Goal: Task Accomplishment & Management: Complete application form

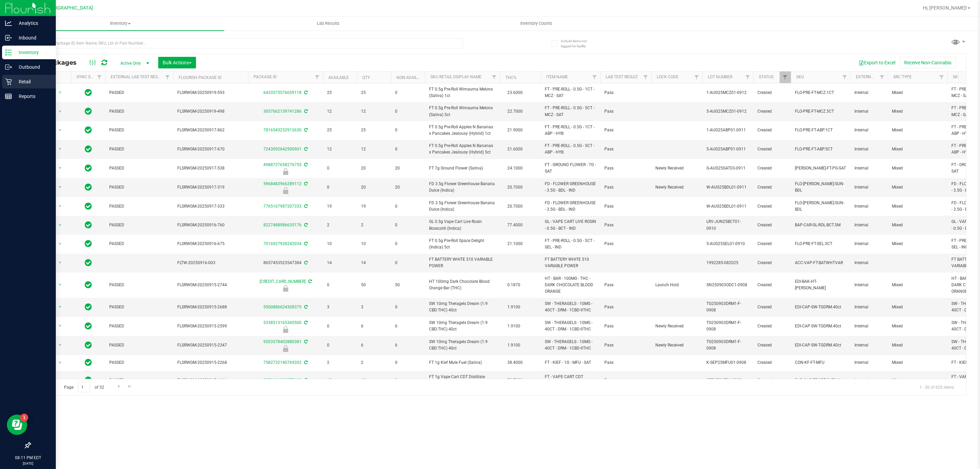
click at [14, 82] on p "Retail" at bounding box center [32, 82] width 41 height 8
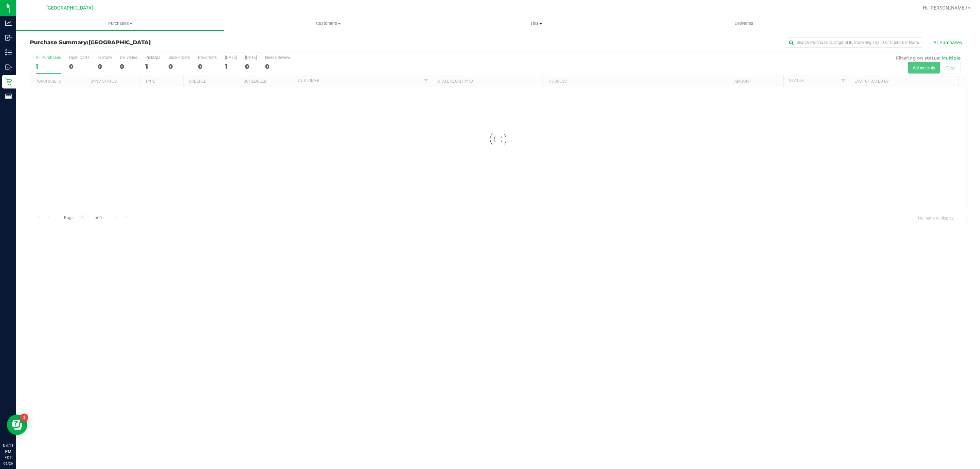
click at [535, 24] on span "Tills" at bounding box center [535, 23] width 207 height 6
click at [519, 39] on li "Manage tills" at bounding box center [536, 41] width 208 height 8
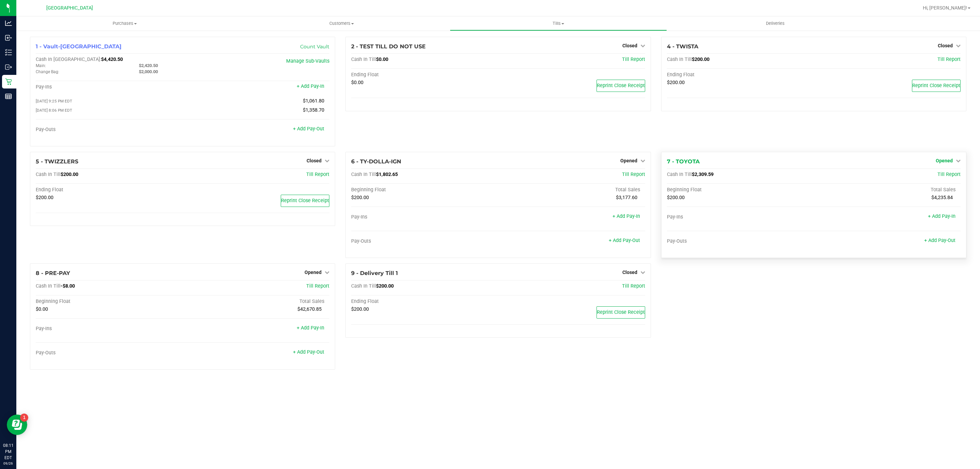
click at [942, 160] on span "Opened" at bounding box center [943, 160] width 17 height 5
click at [939, 175] on link "Close Till" at bounding box center [944, 174] width 18 height 5
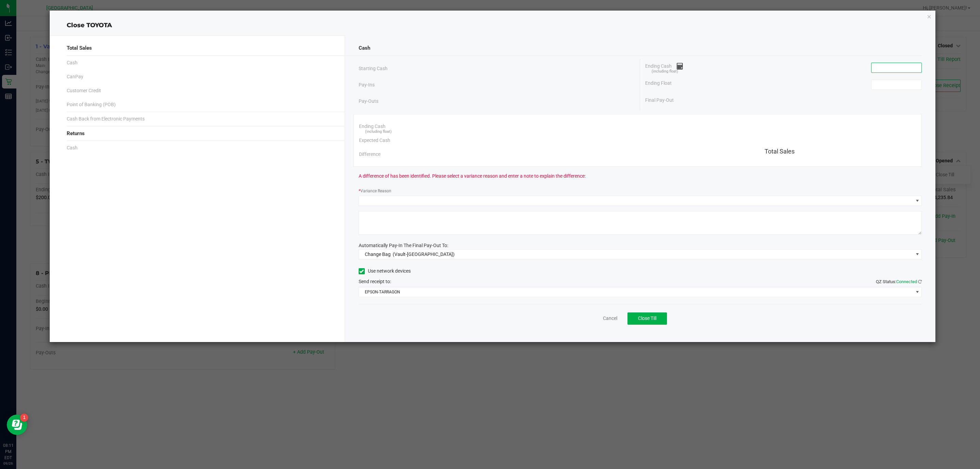
click at [894, 69] on input at bounding box center [896, 68] width 50 height 10
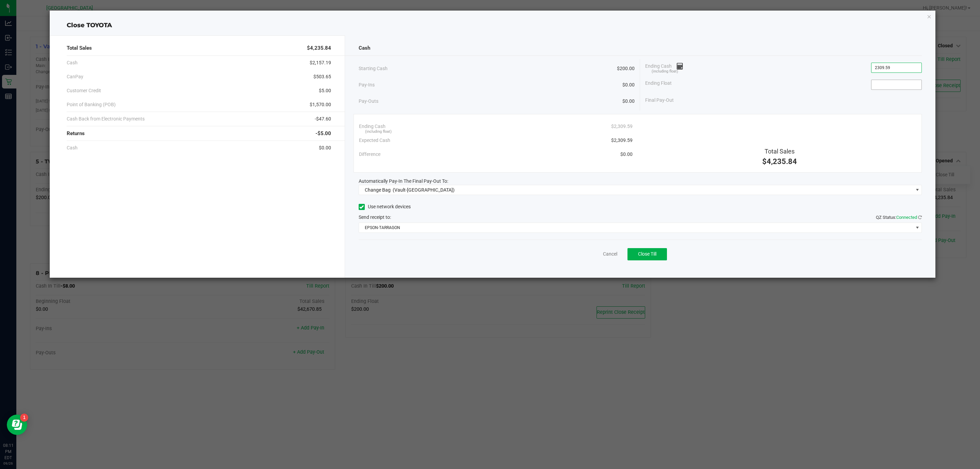
type input "$2,309.59"
click at [914, 84] on input at bounding box center [896, 85] width 50 height 10
type input "$200.00"
click at [781, 107] on div "Final Pay-Out $2,109.59" at bounding box center [783, 100] width 277 height 14
drag, startPoint x: 420, startPoint y: 200, endPoint x: 424, endPoint y: 192, distance: 8.7
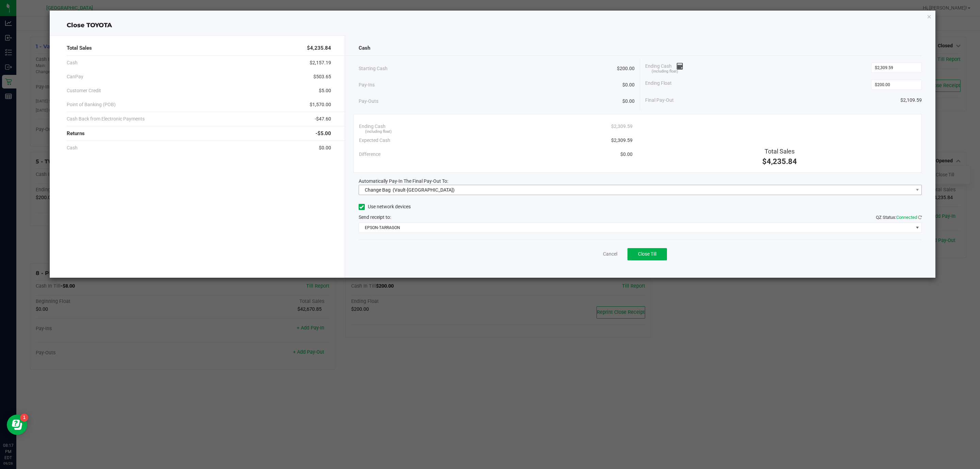
click at [420, 199] on div "Cash Starting Cash $200.00 Pay-Ins $0.00 Pay-Outs $0.00 Ending Cash (including …" at bounding box center [640, 156] width 591 height 242
click at [424, 192] on span "(Vault-Boynton Beach)" at bounding box center [424, 189] width 62 height 5
click at [401, 232] on div "Main (Vault-Boynton Beach)" at bounding box center [400, 234] width 74 height 12
click at [406, 227] on span "EPSON-TARRAGON" at bounding box center [636, 228] width 554 height 10
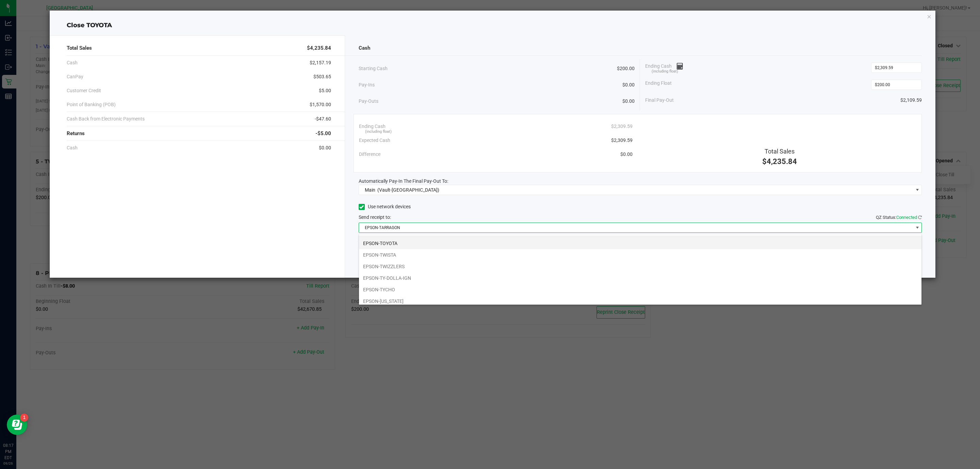
scroll to position [0, 0]
click at [401, 244] on li "EPSON-TARRAGON" at bounding box center [640, 241] width 562 height 12
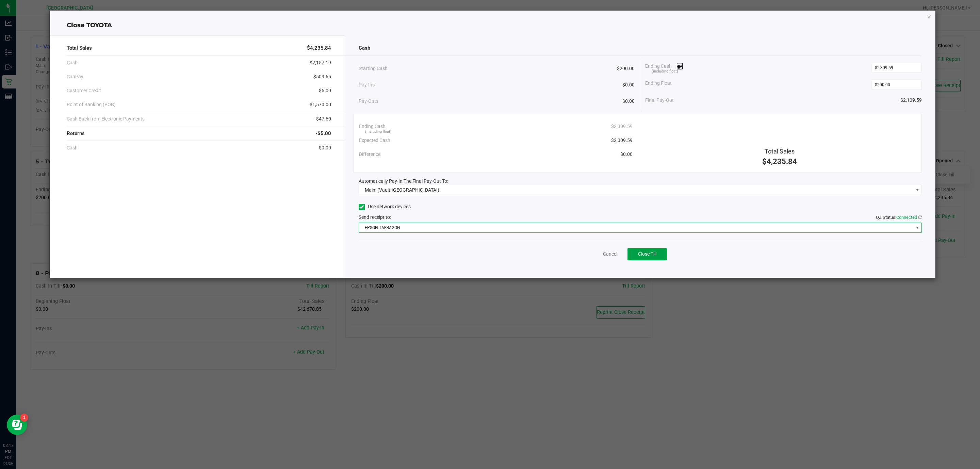
click at [655, 259] on button "Close Till" at bounding box center [646, 254] width 39 height 12
click at [604, 259] on div "Dismiss Reprint Closing Receipt" at bounding box center [640, 252] width 563 height 26
click at [601, 252] on link "Dismiss" at bounding box center [595, 253] width 16 height 7
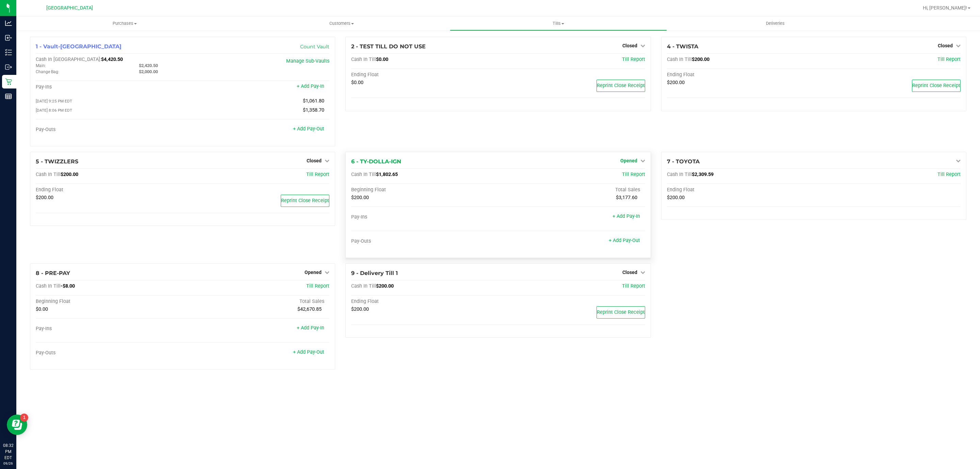
click at [632, 163] on span "Opened" at bounding box center [628, 160] width 17 height 5
click at [634, 177] on link "Close Till" at bounding box center [629, 174] width 18 height 5
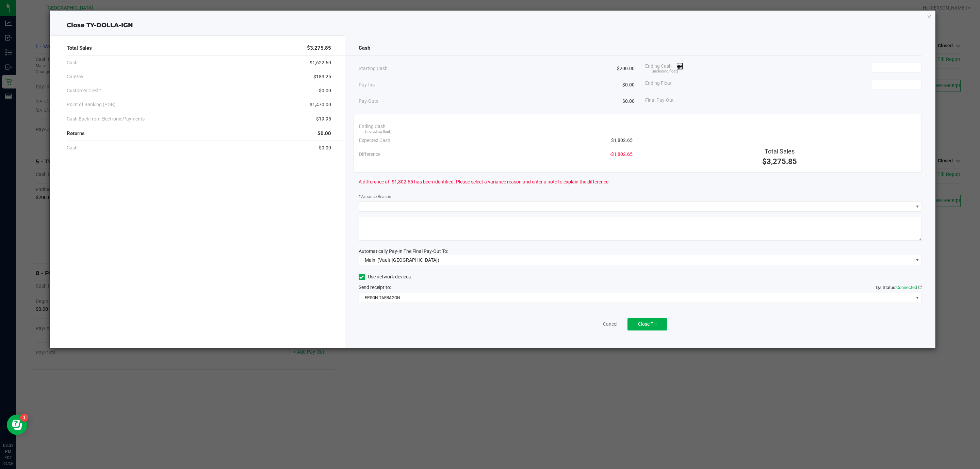
click at [906, 62] on div "Ending Cash (including float)" at bounding box center [783, 67] width 277 height 17
click at [895, 68] on input at bounding box center [896, 68] width 50 height 10
click at [899, 66] on input "1802" at bounding box center [896, 68] width 50 height 10
type input "$1,802.65"
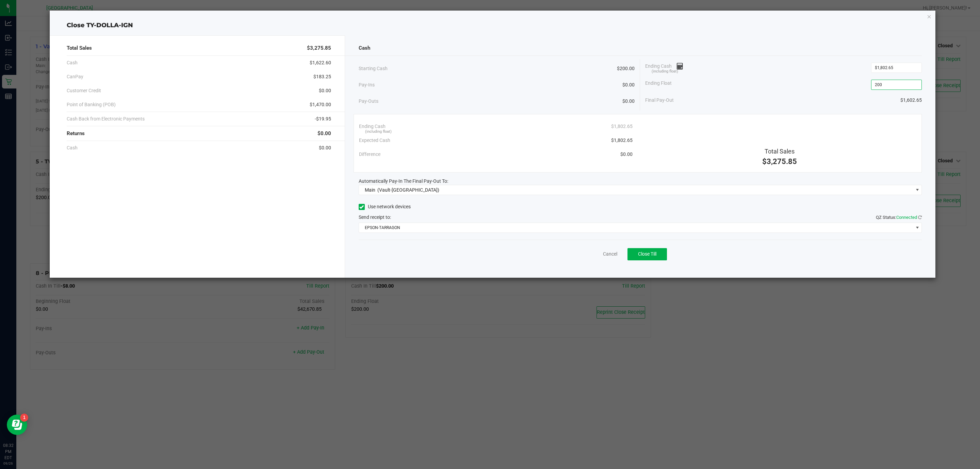
type input "$200.00"
click at [835, 99] on div "Final Pay-Out $1,602.65" at bounding box center [783, 100] width 277 height 14
click at [653, 256] on span "Close Till" at bounding box center [647, 253] width 18 height 5
drag, startPoint x: 610, startPoint y: 252, endPoint x: 603, endPoint y: 252, distance: 6.5
click at [609, 252] on div "Dismiss Reprint Closing Receipt" at bounding box center [640, 252] width 563 height 26
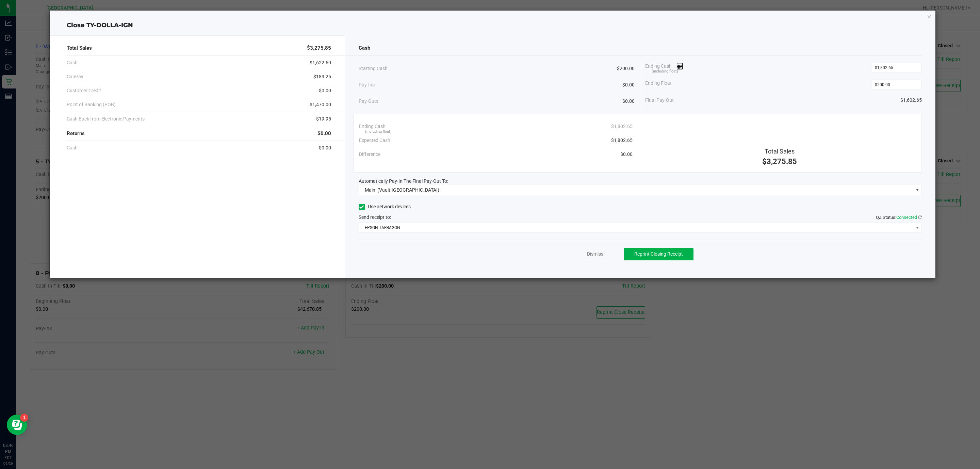
click at [600, 252] on link "Dismiss" at bounding box center [595, 253] width 16 height 7
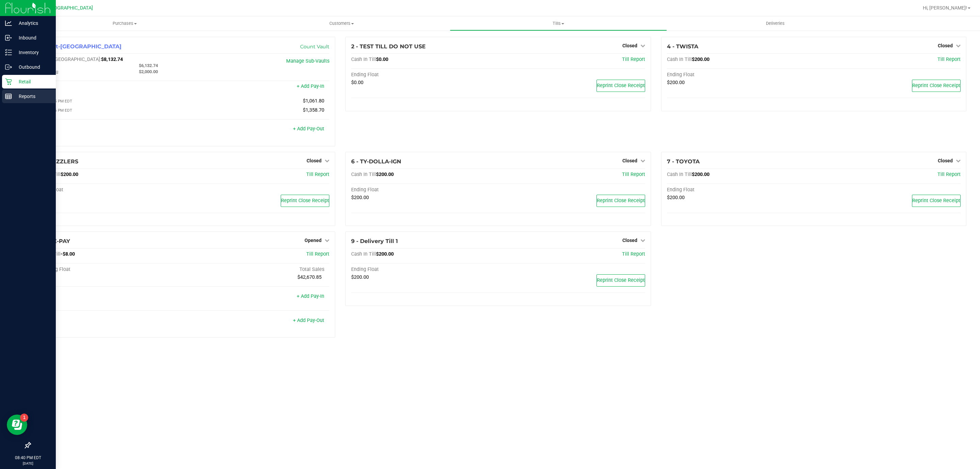
click at [12, 95] on p "Reports" at bounding box center [32, 96] width 41 height 8
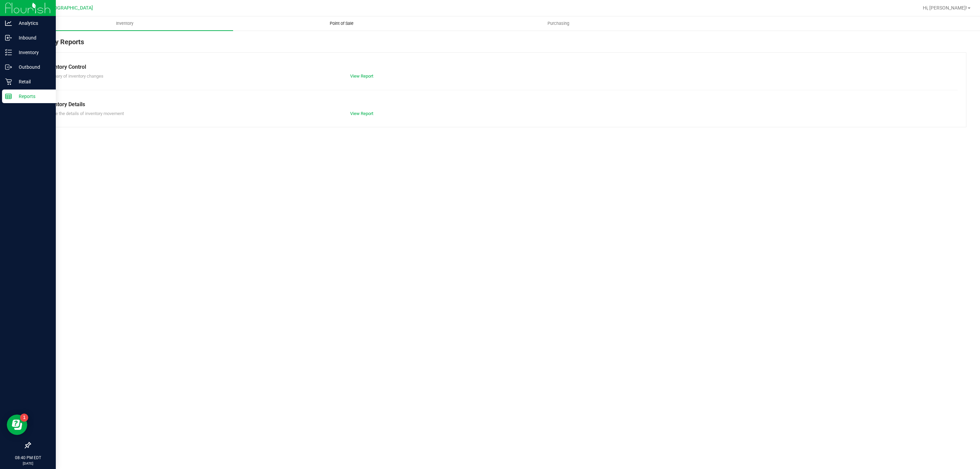
click at [355, 23] on span "Point of Sale" at bounding box center [341, 23] width 42 height 6
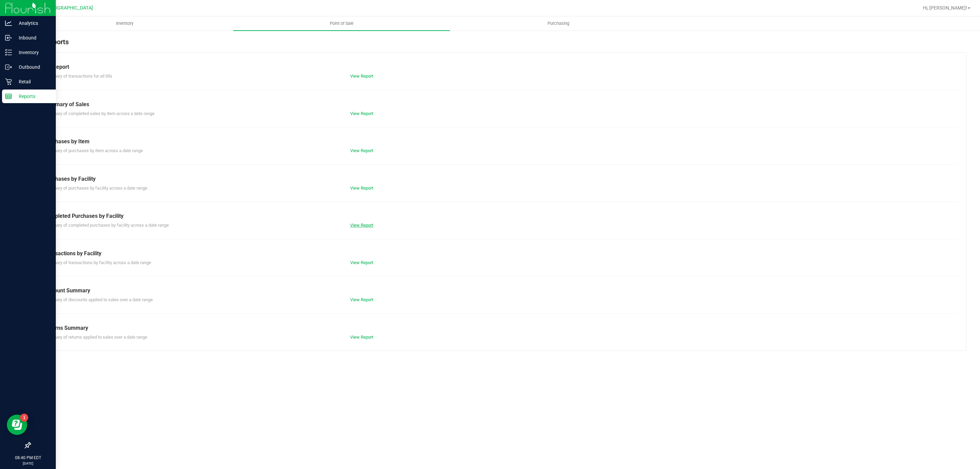
click at [367, 225] on link "View Report" at bounding box center [361, 224] width 23 height 5
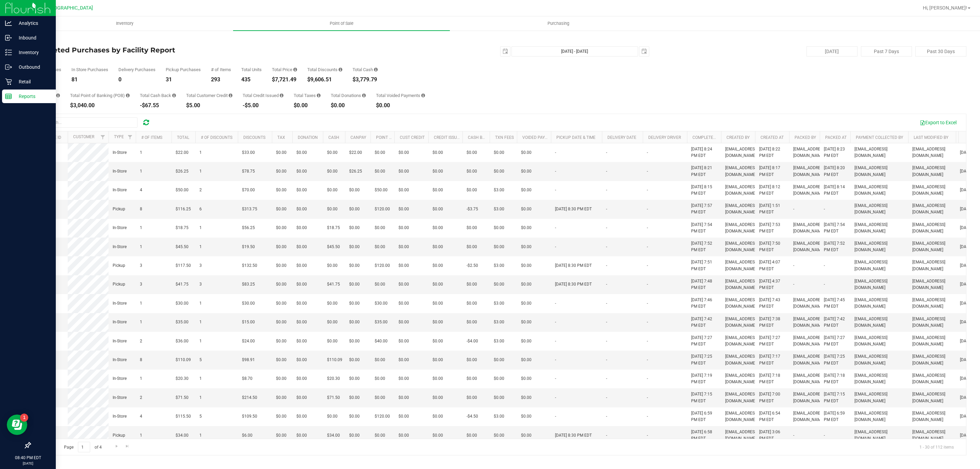
click at [30, 92] on p "Reports" at bounding box center [32, 96] width 41 height 8
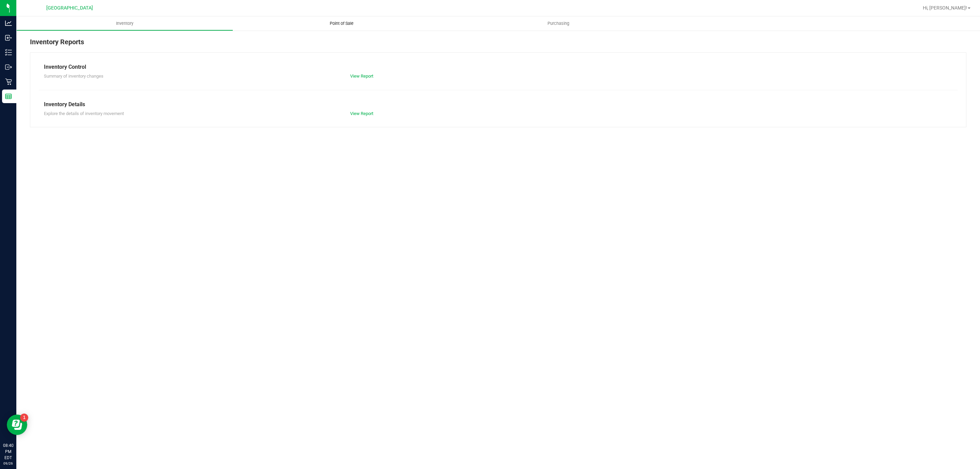
click at [339, 24] on span "Point of Sale" at bounding box center [341, 23] width 42 height 6
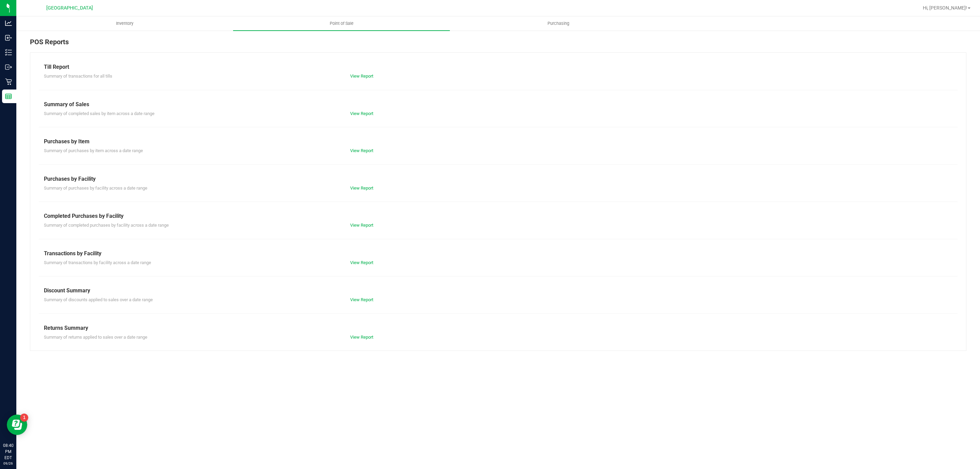
click at [360, 267] on div "Till Report Summary of transactions for all tills View Report Summary of Sales …" at bounding box center [498, 201] width 936 height 298
click at [362, 262] on link "View Report" at bounding box center [361, 262] width 23 height 5
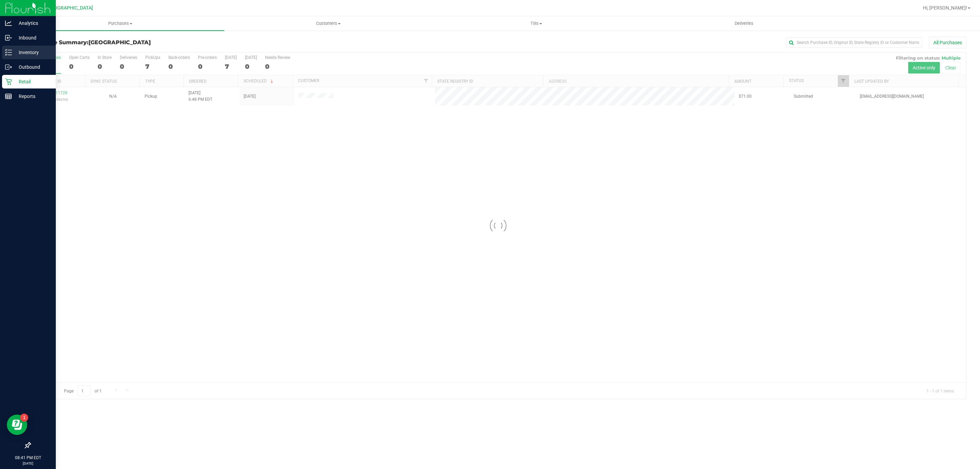
click at [11, 53] on icon at bounding box center [8, 52] width 7 height 7
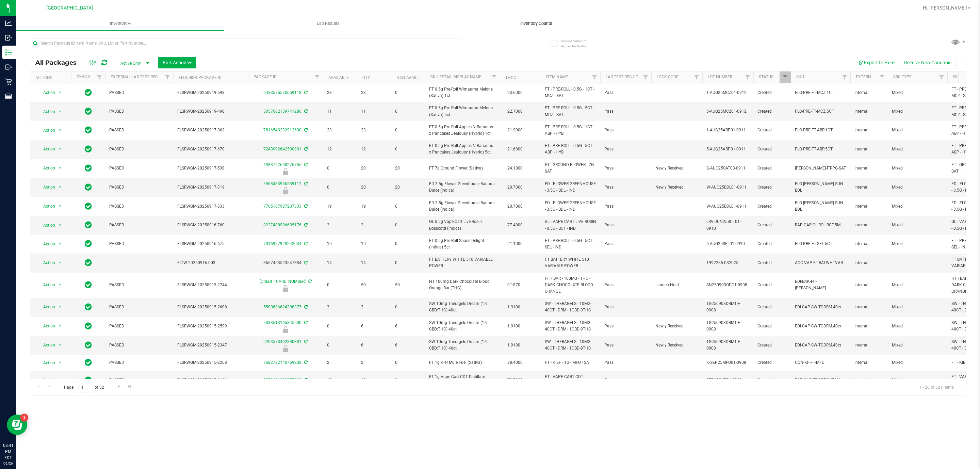
click at [543, 26] on span "Inventory Counts" at bounding box center [536, 23] width 50 height 6
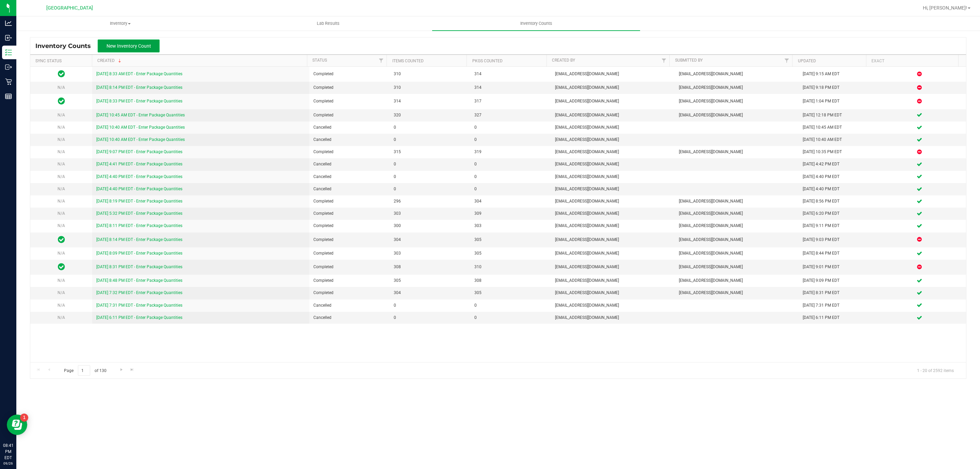
click at [139, 46] on span "New Inventory Count" at bounding box center [128, 45] width 45 height 5
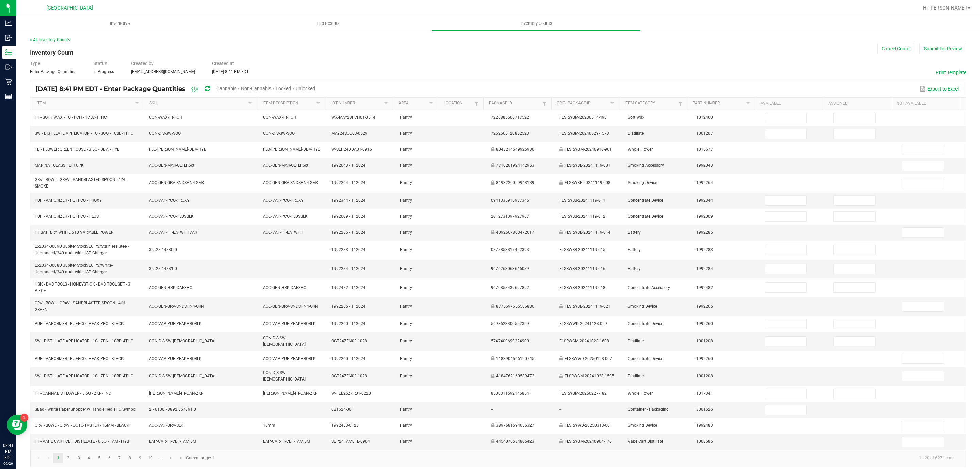
click at [236, 89] on span "Cannabis" at bounding box center [226, 88] width 20 height 5
click at [315, 90] on span "Unlocked" at bounding box center [305, 88] width 19 height 5
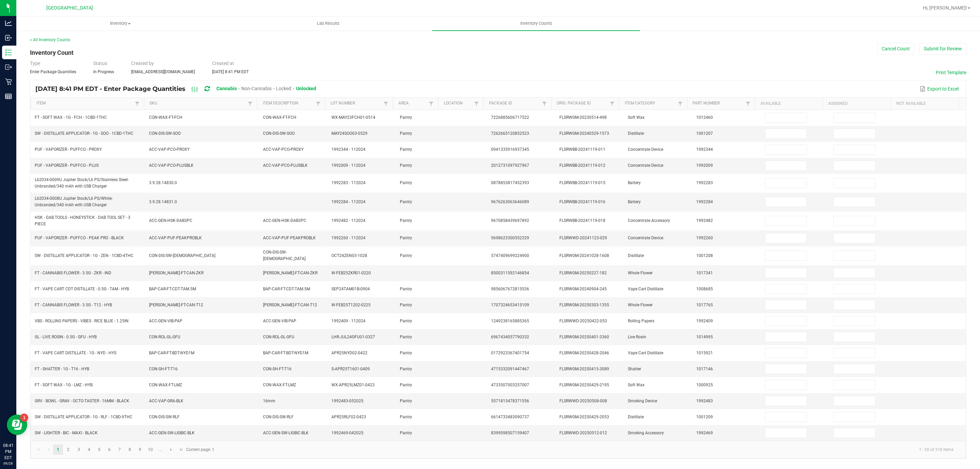
click at [106, 100] on th "Item" at bounding box center [87, 104] width 113 height 12
click at [106, 101] on link "Item" at bounding box center [84, 103] width 97 height 5
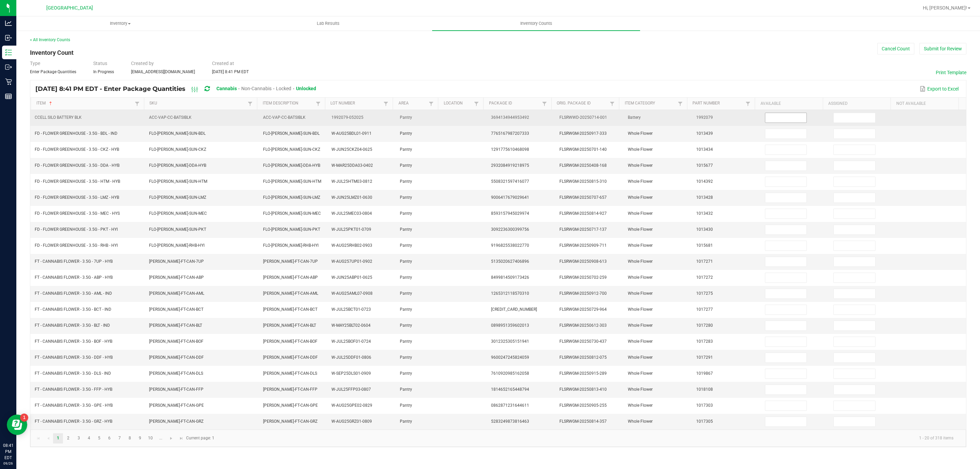
click at [778, 119] on input at bounding box center [786, 118] width 42 height 10
type input "1"
type input "0"
type input "19"
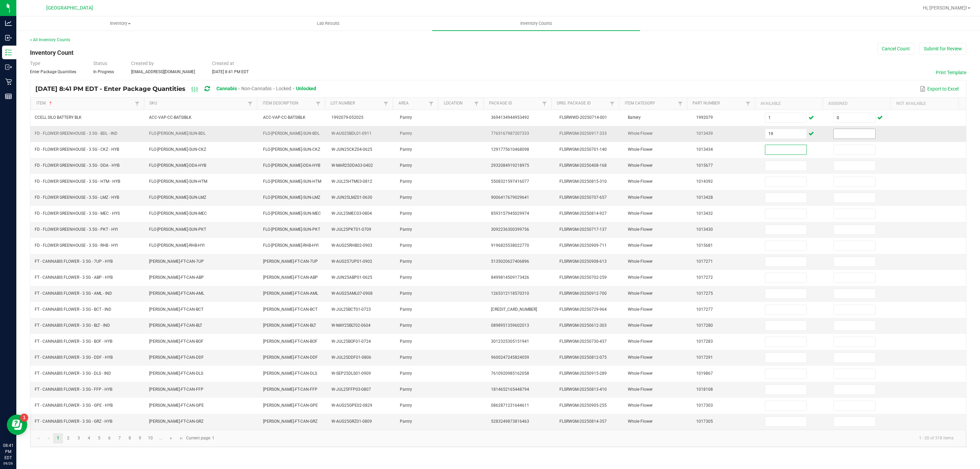
click at [833, 134] on input at bounding box center [854, 134] width 42 height 10
type input "0"
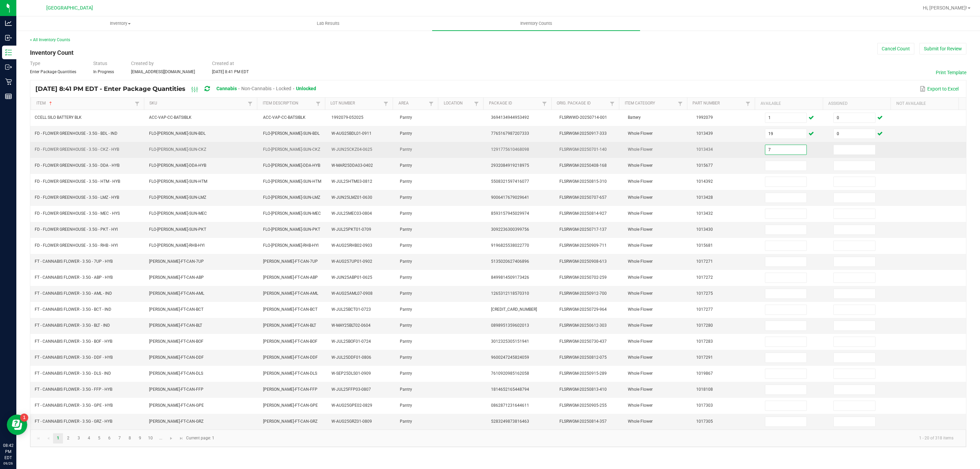
type input "7"
type input "0"
type input "9"
type input "0"
type input "3"
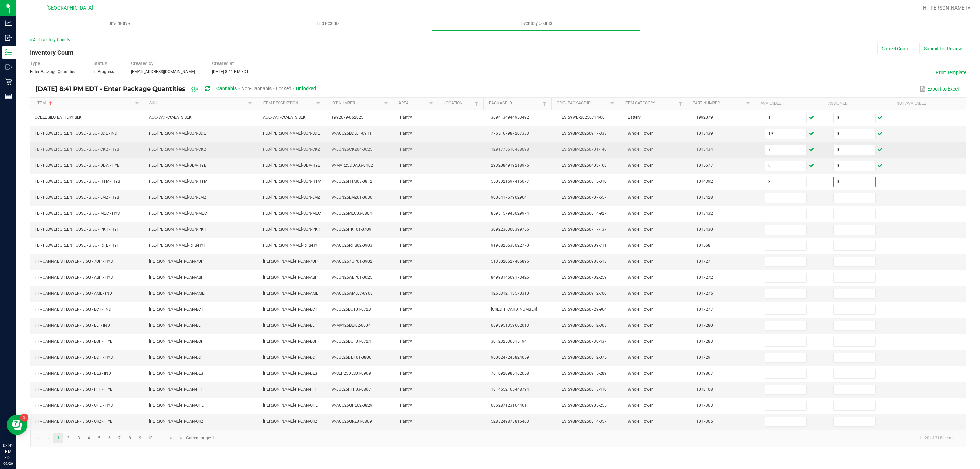
type input "0"
type input "6"
type input "0"
type input "11"
type input "0"
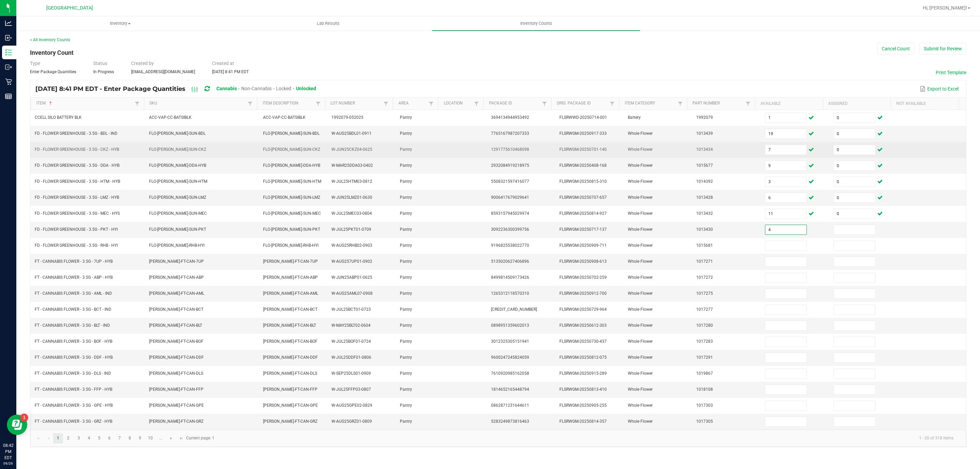
type input "4"
type input "0"
type input "1"
type input "0"
type input "3"
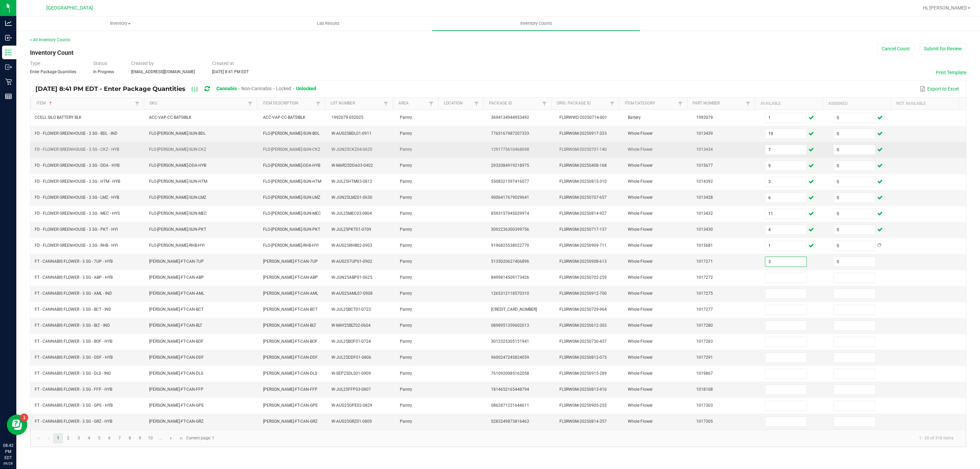
type input "0"
type input "1"
type input "6"
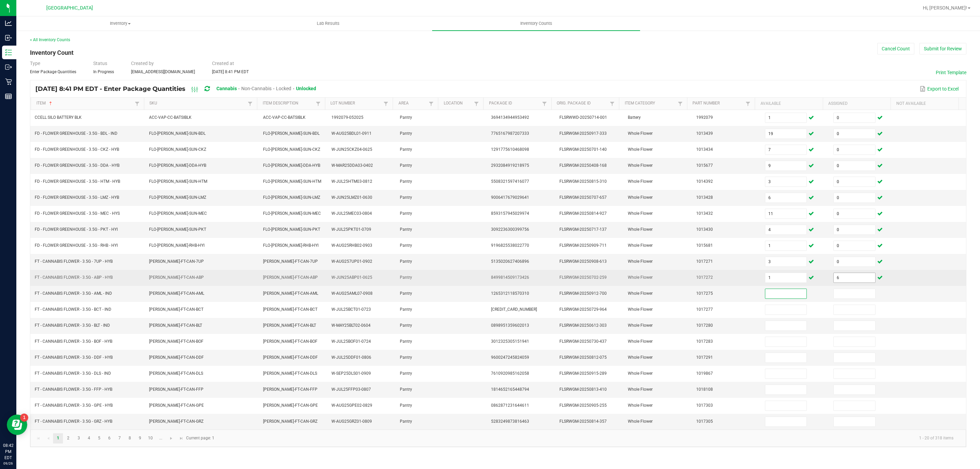
click at [849, 282] on input "6" at bounding box center [854, 278] width 42 height 10
click at [783, 280] on input "1" at bounding box center [786, 278] width 42 height 10
type input "16"
type input "0"
type input "6"
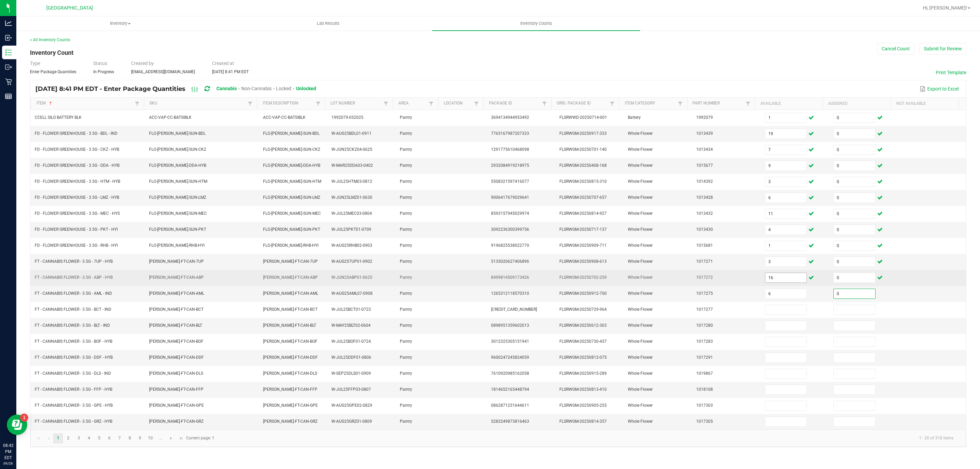
type input "0"
type input "17"
type input "0"
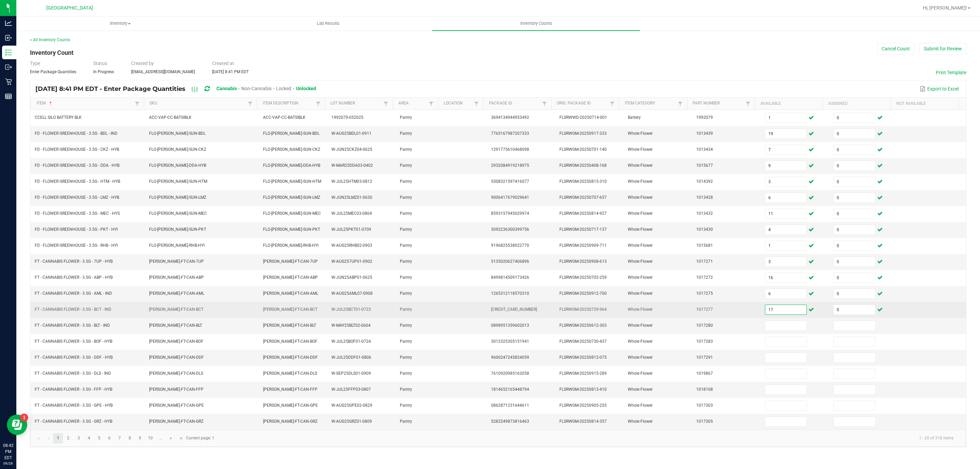
click at [768, 314] on input "17" at bounding box center [786, 310] width 42 height 10
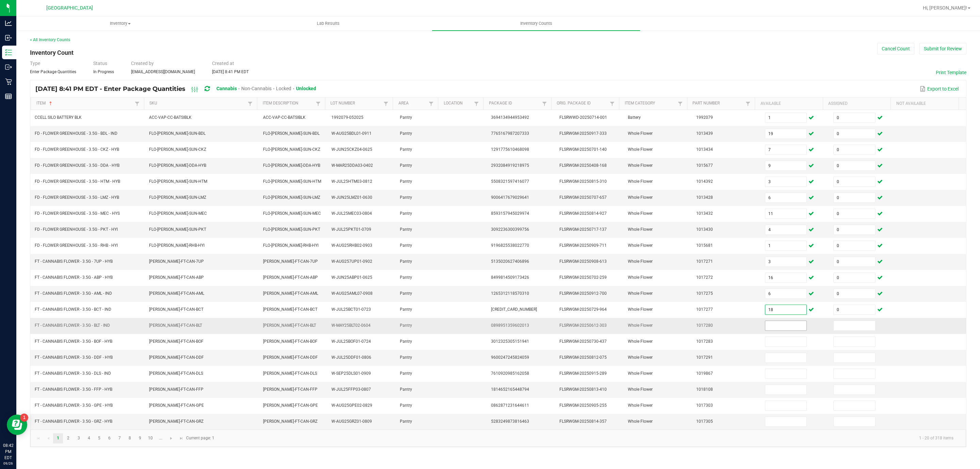
type input "18"
click at [774, 330] on input at bounding box center [786, 326] width 42 height 10
type input "4"
type input "0"
type input "4"
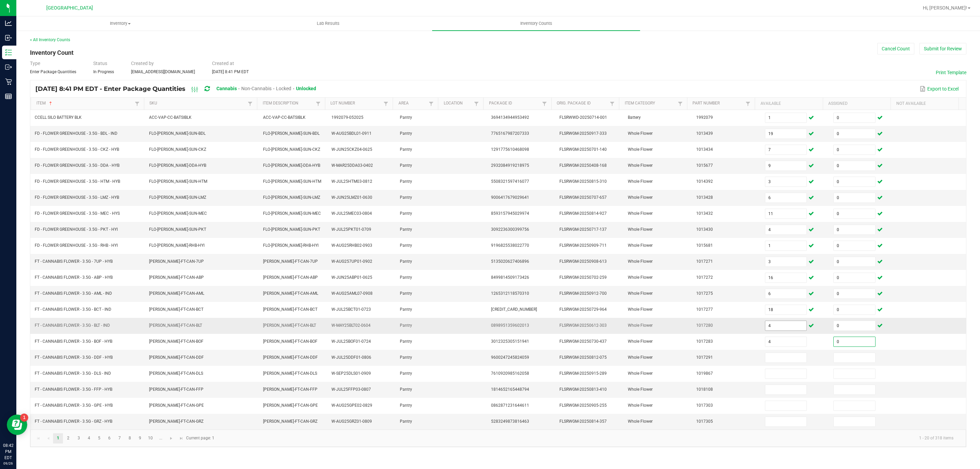
type input "0"
type input "5"
type input "0"
type input "16"
type input "0"
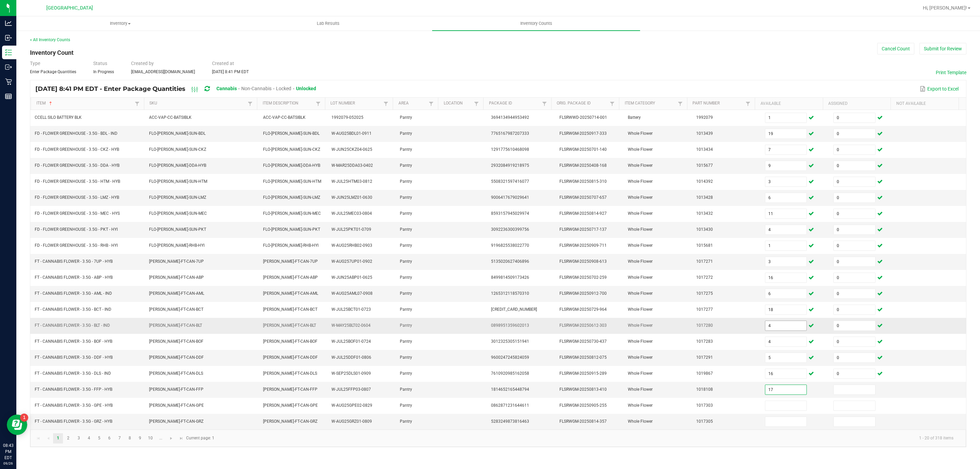
type input "17"
type input "0"
type input "15"
type input "0"
type input "15"
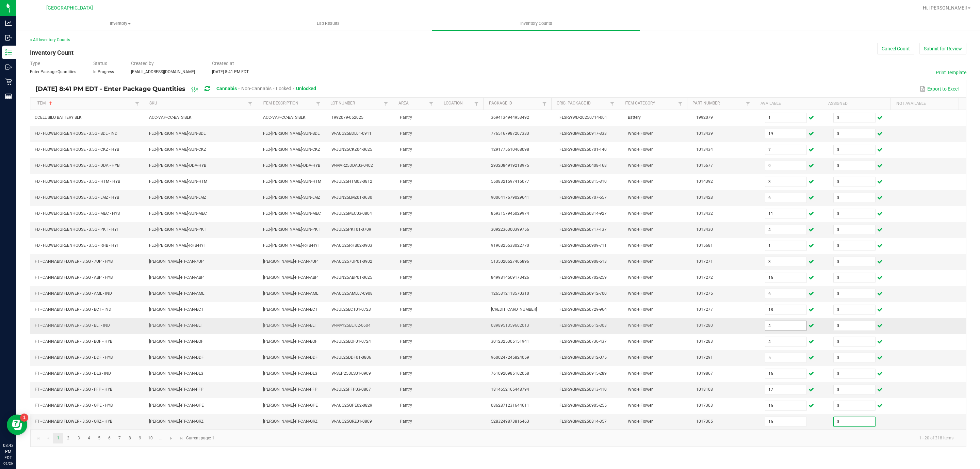
type input "0"
click at [66, 443] on link "2" at bounding box center [68, 438] width 10 height 10
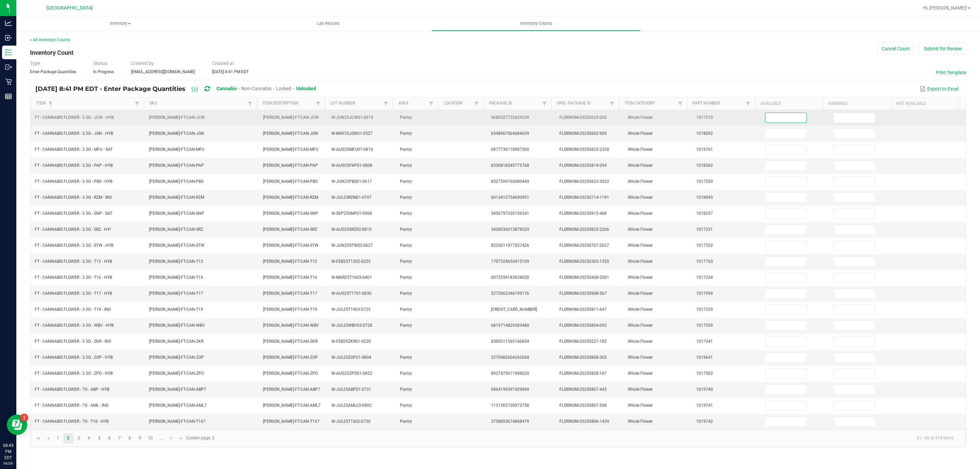
click at [773, 117] on input at bounding box center [786, 118] width 42 height 10
click at [774, 117] on input at bounding box center [786, 118] width 42 height 10
type input "30"
type input "0"
type input "7"
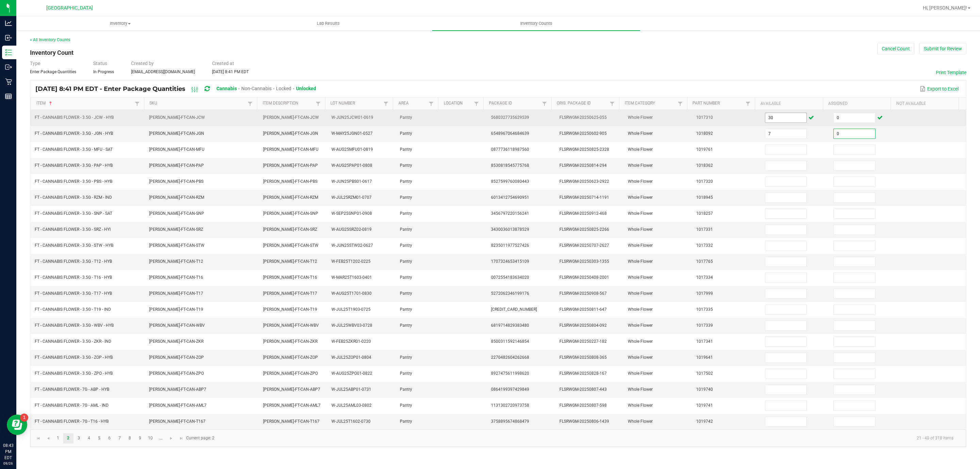
type input "0"
type input "10"
type input "0"
type input "8"
type input "0"
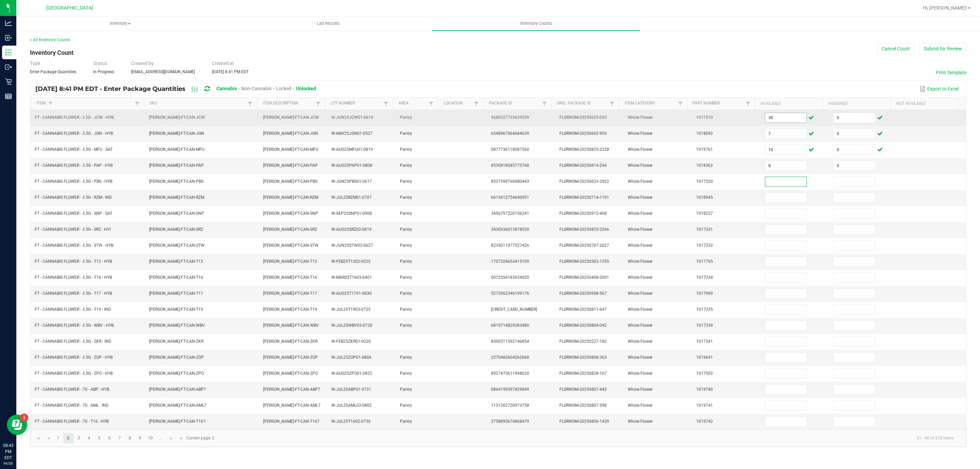
type input "0"
type input "10"
type input "0"
type input "13"
type input "0"
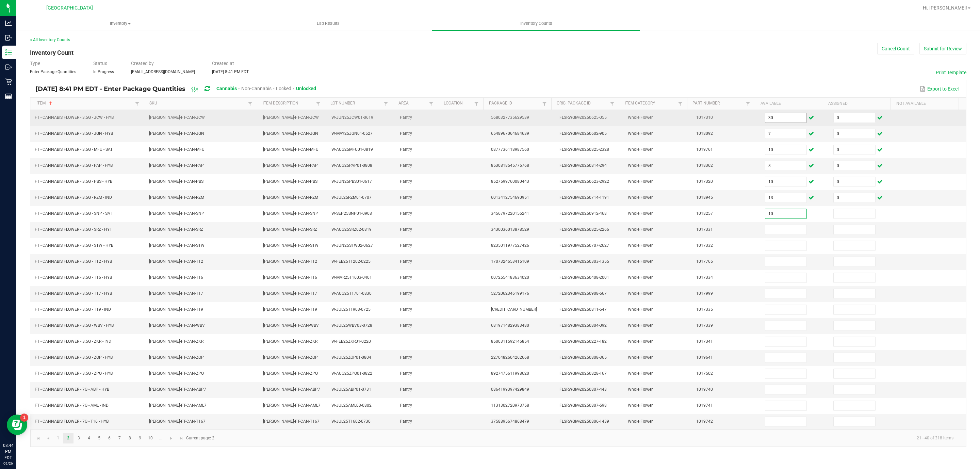
type input "10"
type input "0"
type input "12"
type input "0"
type input "5"
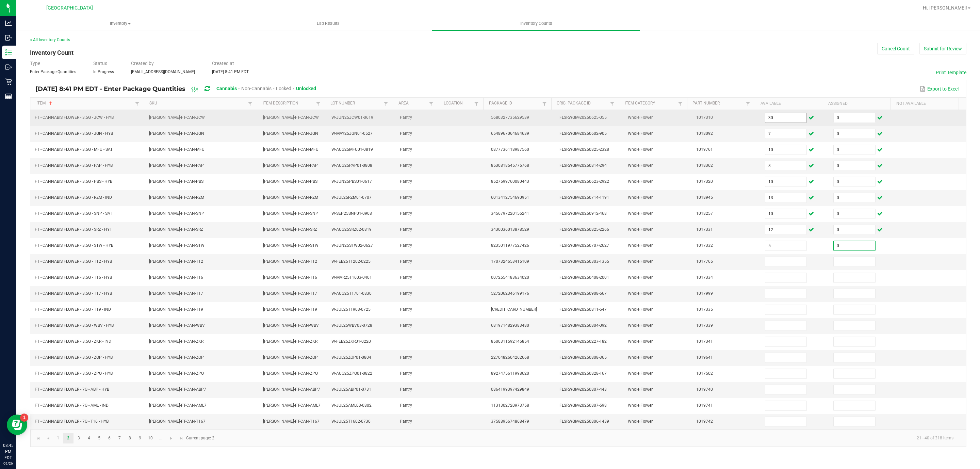
type input "0"
type input "31"
type input "0"
type input "16"
type input "0"
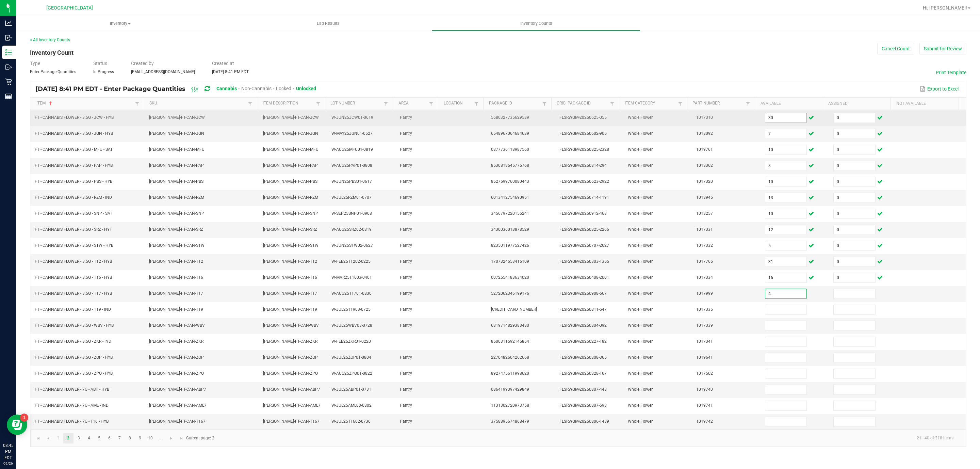
type input "4"
type input "0"
type input "8"
type input "0"
type input "12"
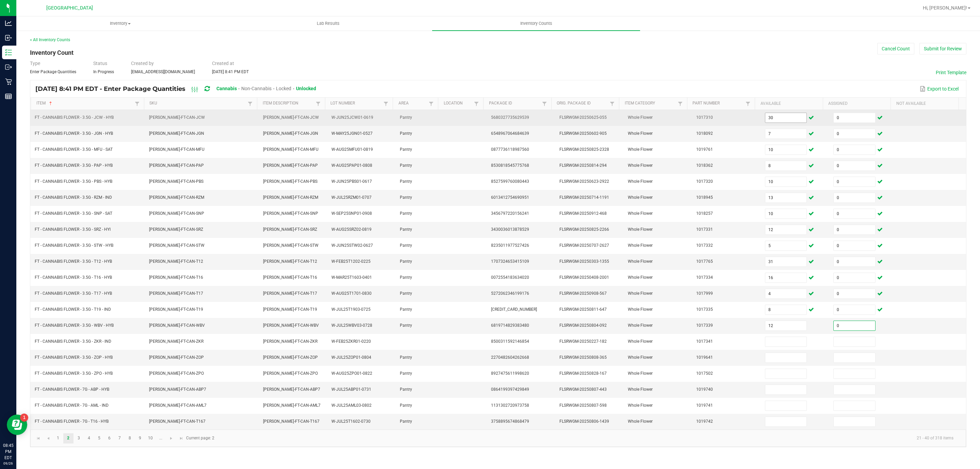
type input "0"
type input "12"
type input "0"
type input "8"
type input "0"
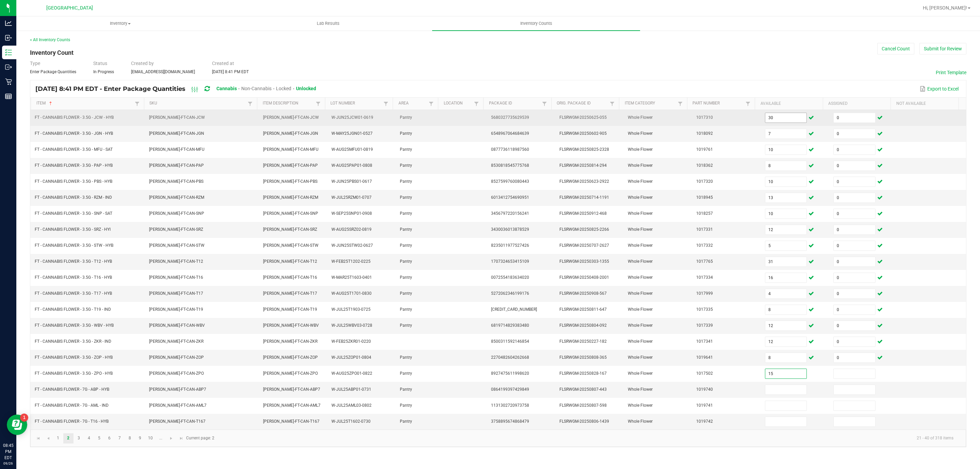
type input "15"
type input "0"
type input "17"
type input "0"
type input "17"
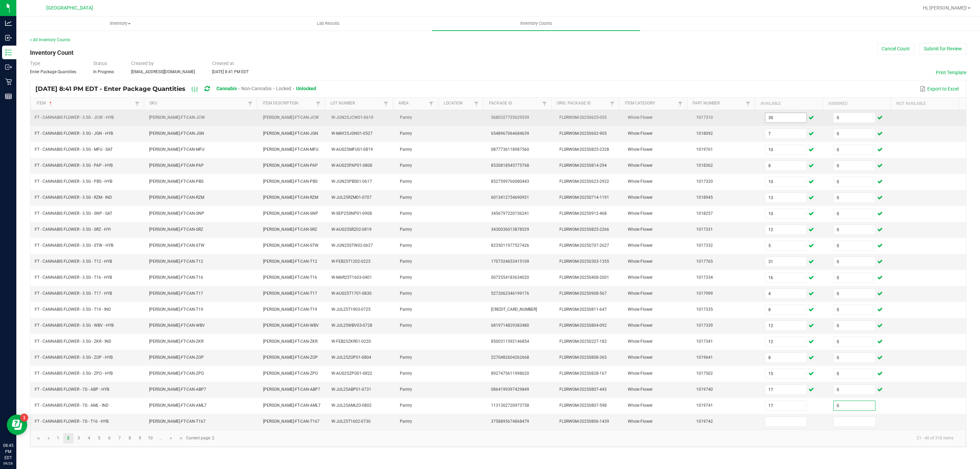
type input "0"
type input "19"
type input "0"
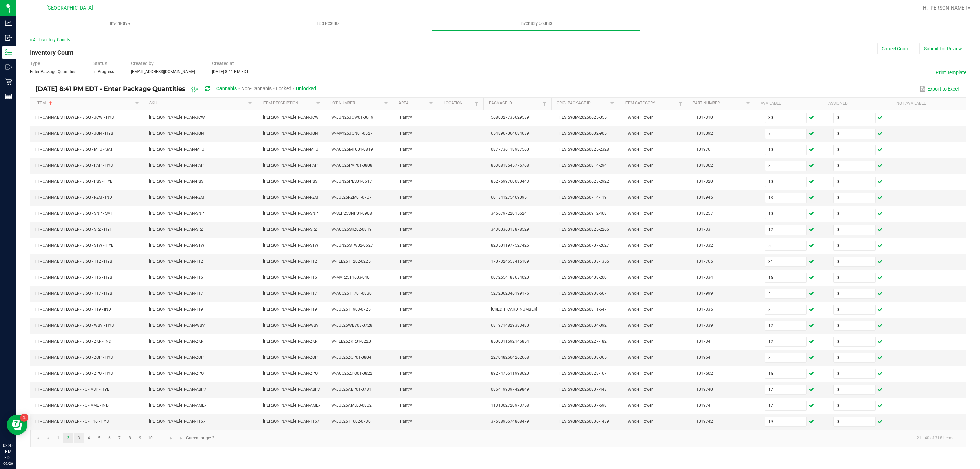
click at [81, 443] on link "3" at bounding box center [79, 438] width 10 height 10
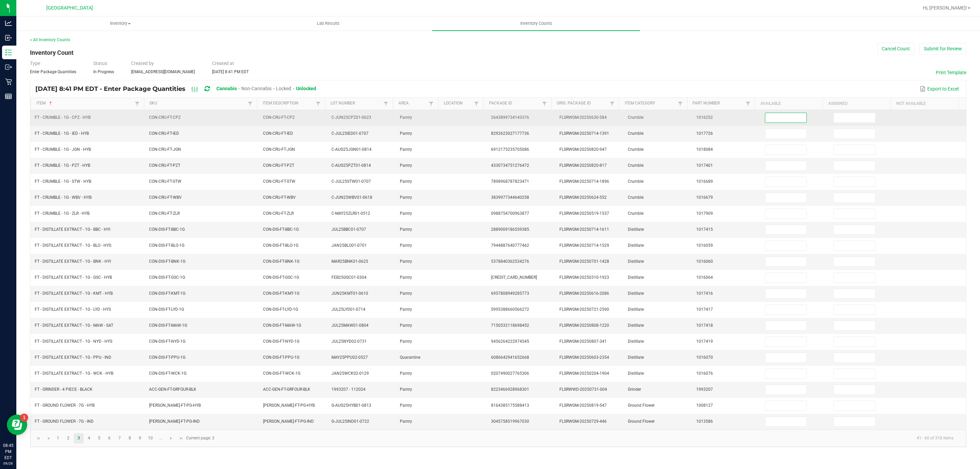
click at [782, 115] on input at bounding box center [786, 118] width 42 height 10
type input "3"
type input "0"
type input "6"
type input "0"
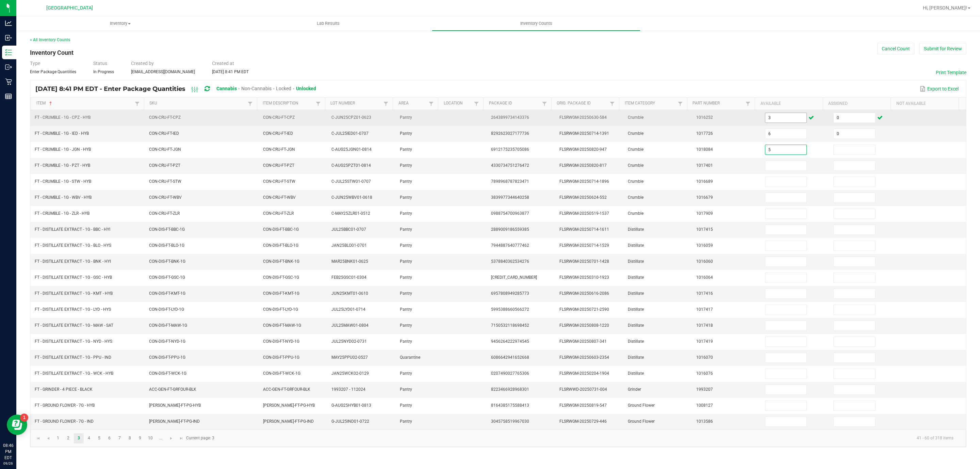
type input "5"
type input "0"
type input "4"
type input "0"
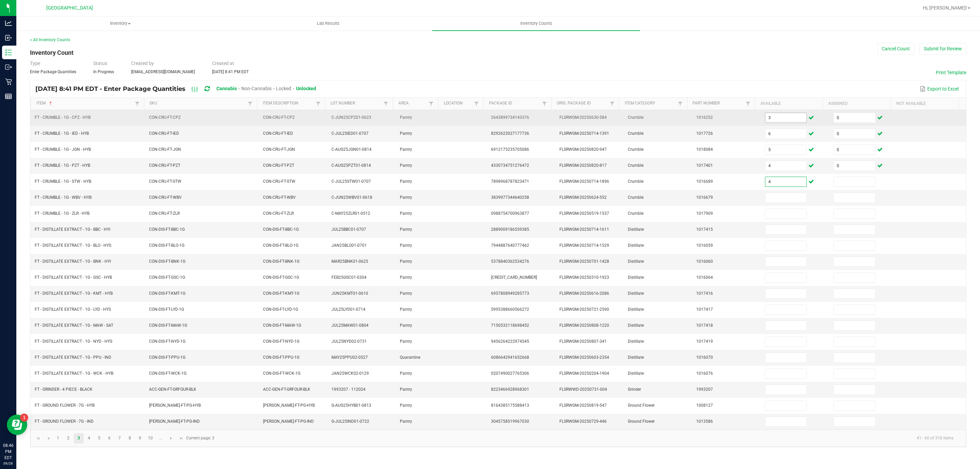
type input "4"
type input "0"
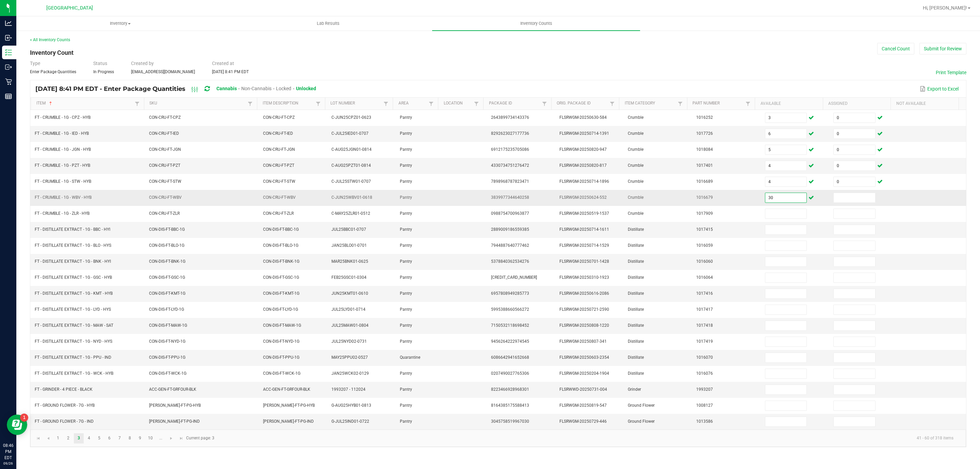
click at [786, 202] on input "30" at bounding box center [786, 198] width 42 height 10
type input "3"
type input "0"
type input "1"
type input "0"
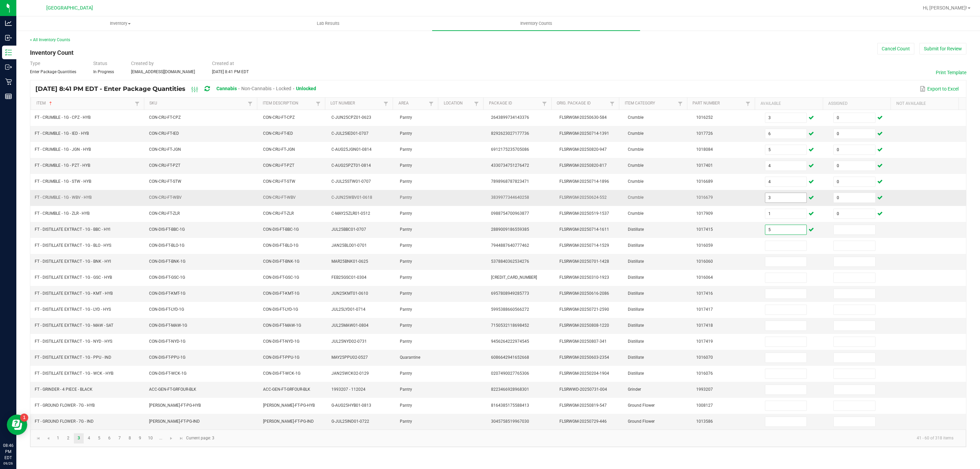
type input "5"
click at [776, 330] on input at bounding box center [786, 326] width 42 height 10
click at [91, 443] on link "4" at bounding box center [89, 438] width 10 height 10
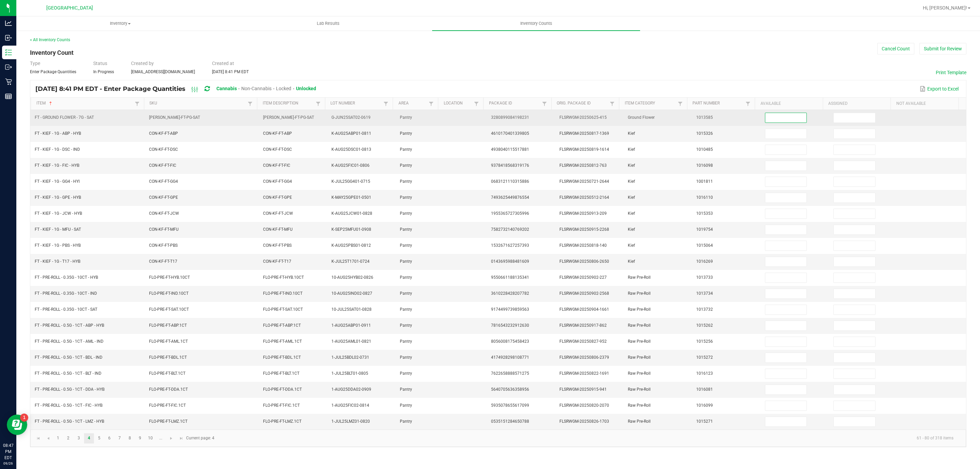
click at [771, 116] on input at bounding box center [786, 118] width 42 height 10
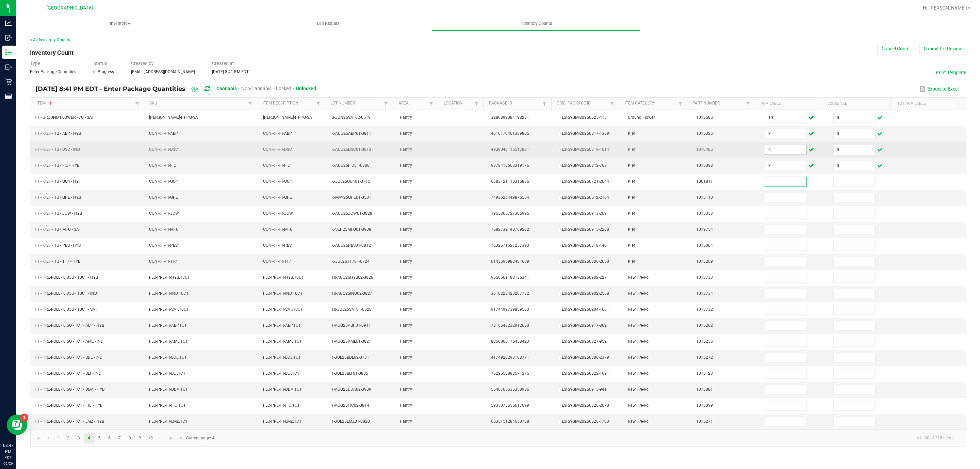
click at [774, 148] on input "6" at bounding box center [786, 150] width 42 height 10
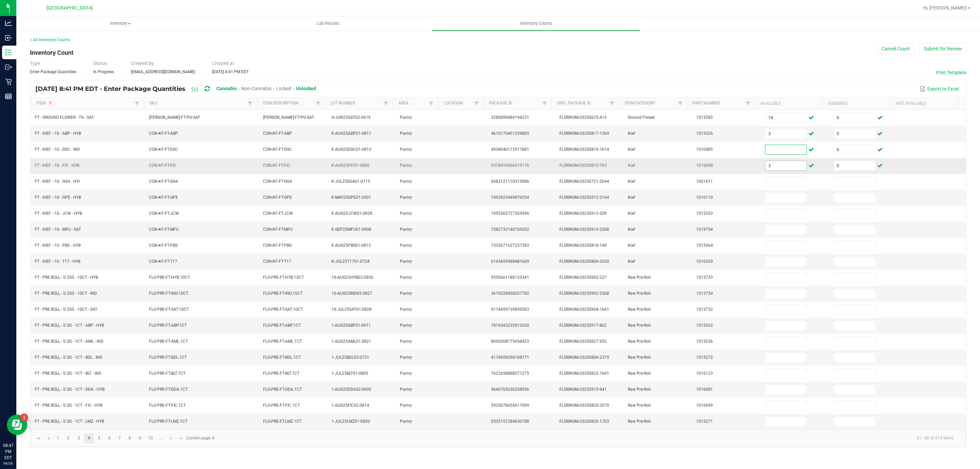
click at [771, 169] on input "3" at bounding box center [786, 166] width 42 height 10
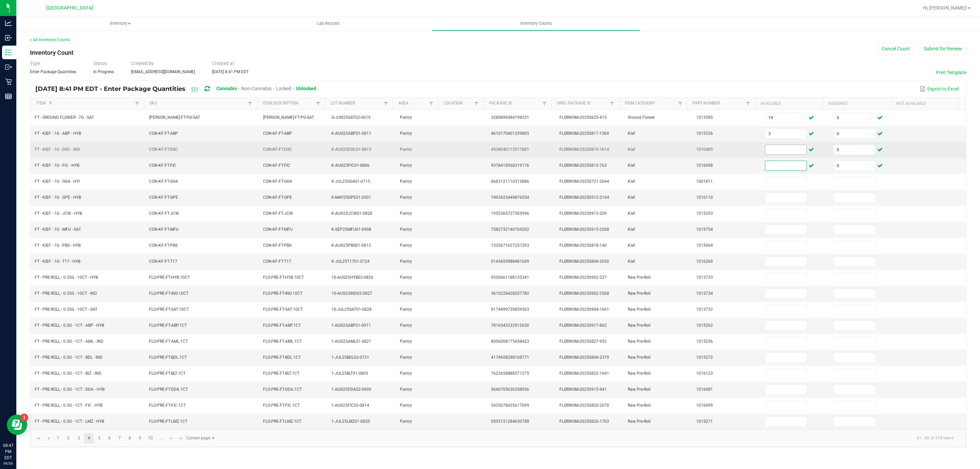
click at [780, 149] on input at bounding box center [786, 150] width 42 height 10
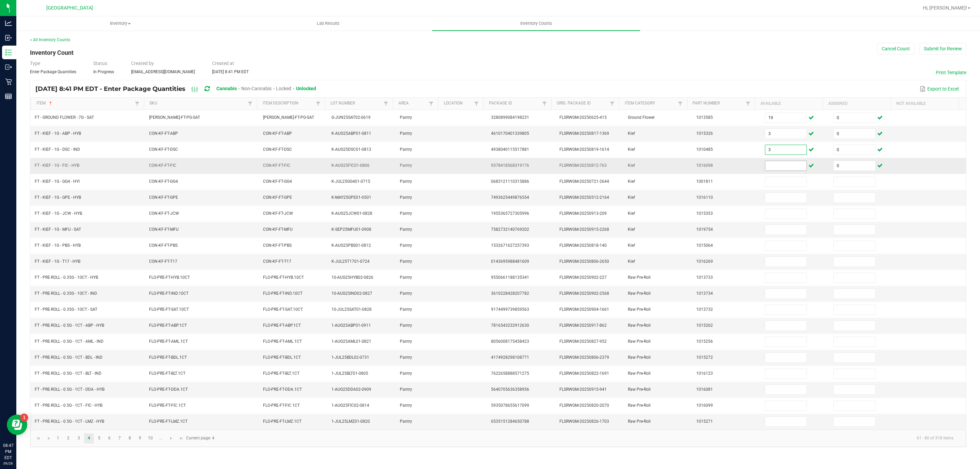
click at [778, 167] on input at bounding box center [786, 166] width 42 height 10
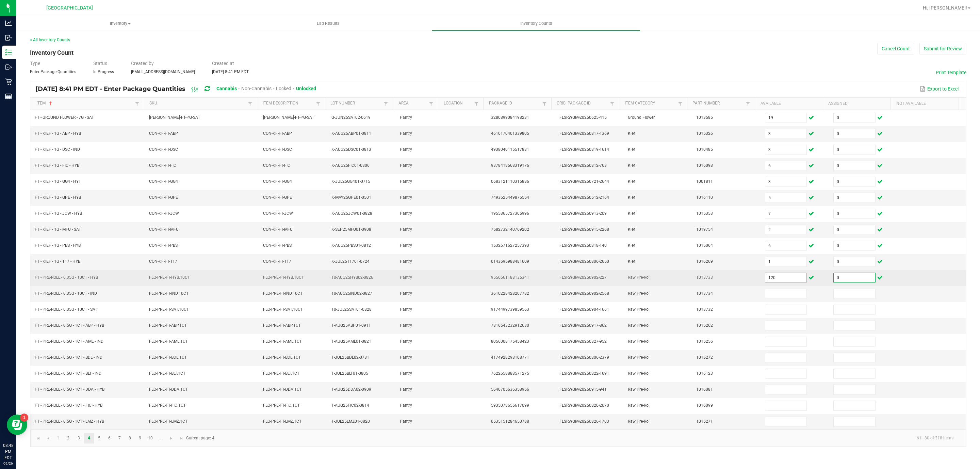
click at [782, 282] on input "120" at bounding box center [786, 278] width 42 height 10
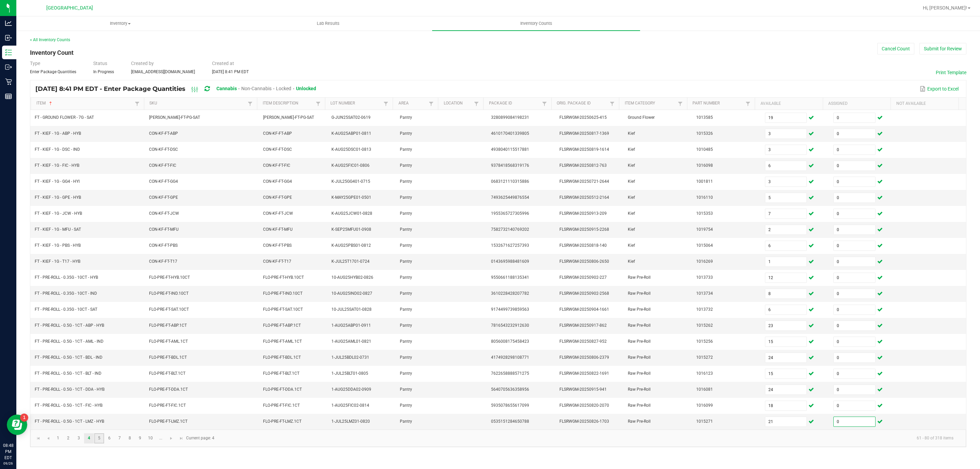
click at [100, 443] on link "5" at bounding box center [99, 438] width 10 height 10
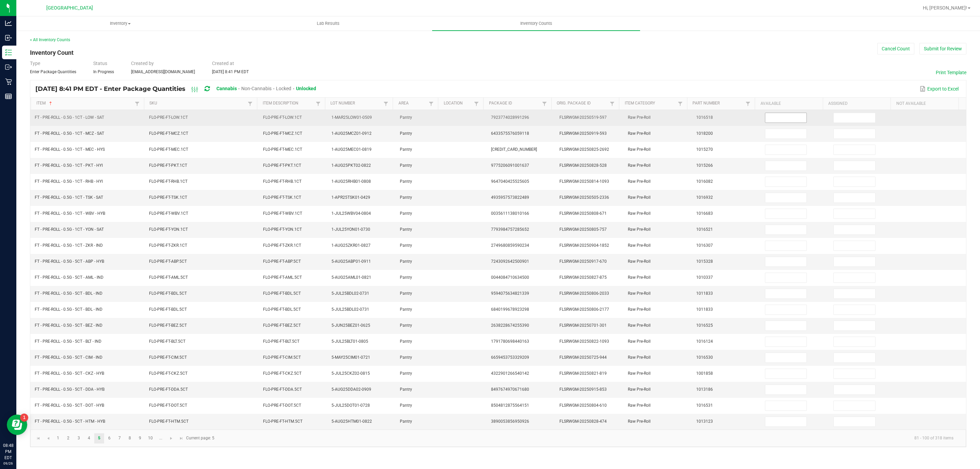
click at [784, 122] on input at bounding box center [786, 118] width 42 height 10
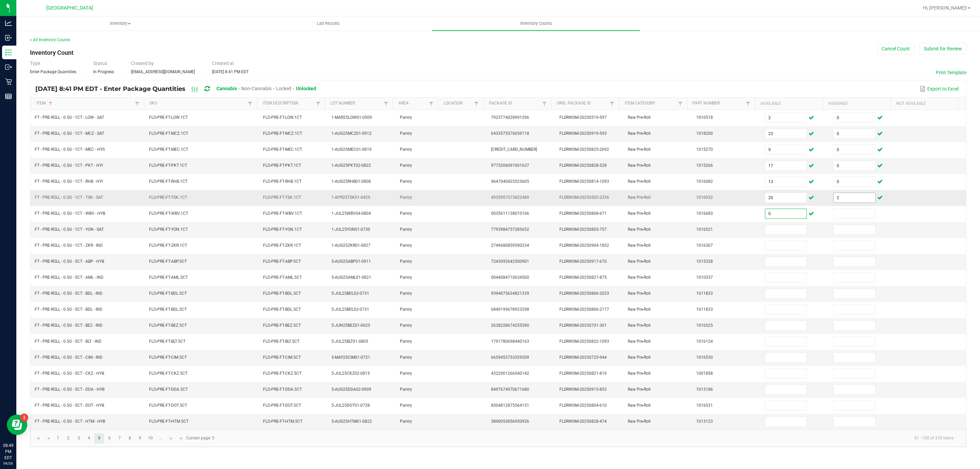
click at [839, 202] on input "2" at bounding box center [854, 198] width 42 height 10
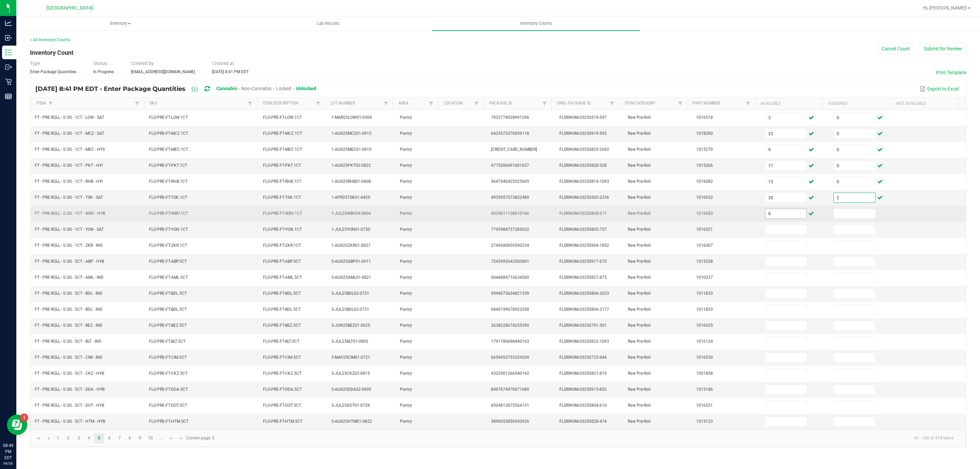
click at [784, 214] on input "0" at bounding box center [786, 214] width 42 height 10
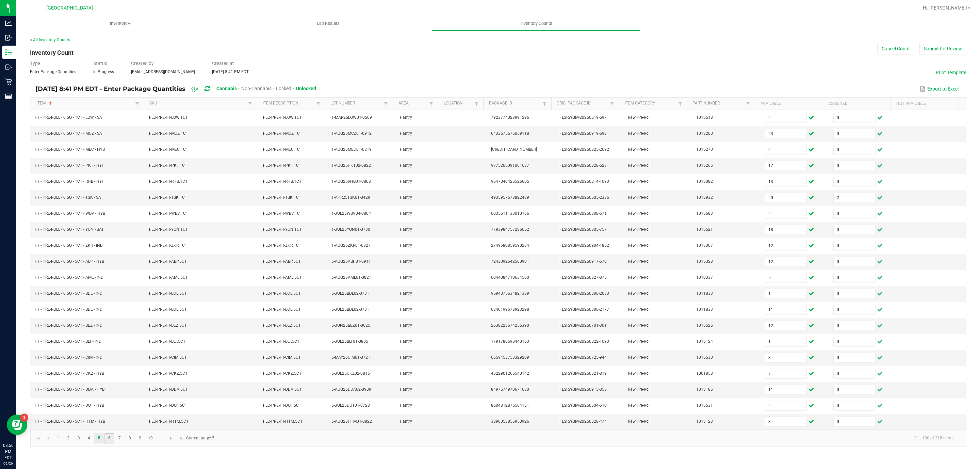
click at [107, 443] on link "6" at bounding box center [109, 438] width 10 height 10
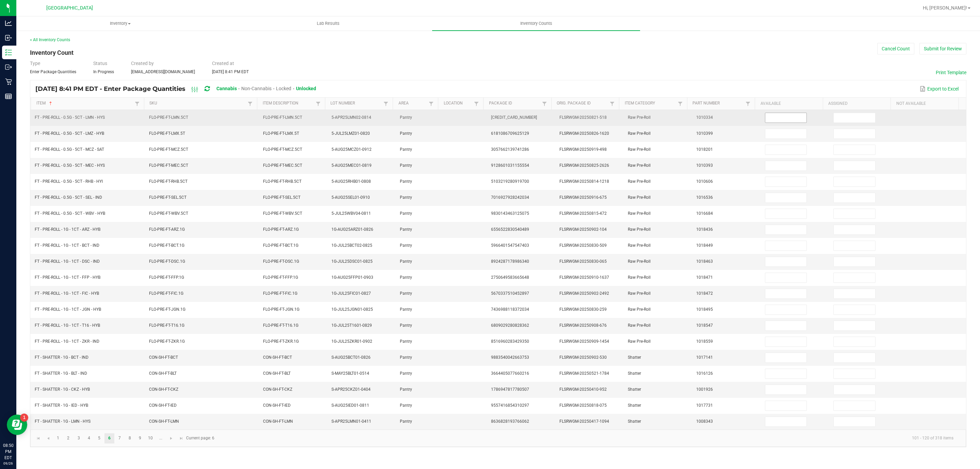
click at [784, 118] on input at bounding box center [786, 118] width 42 height 10
click at [787, 118] on input at bounding box center [786, 118] width 42 height 10
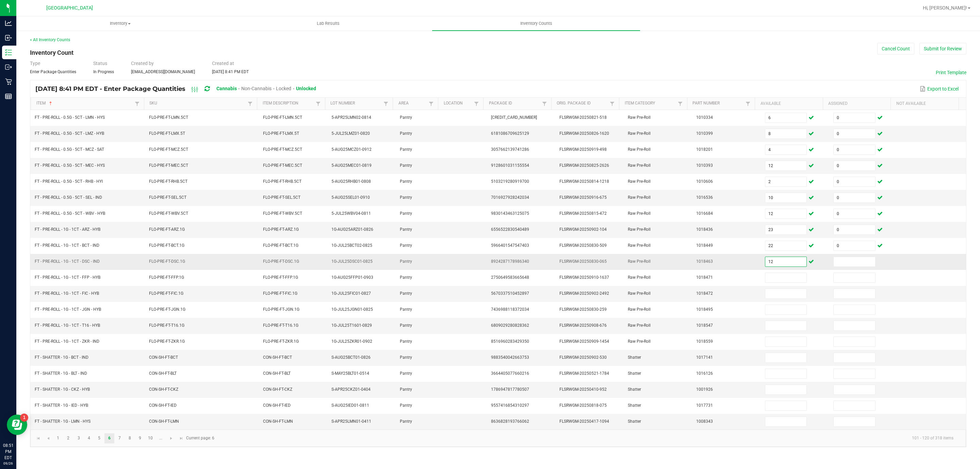
click at [778, 266] on input "12" at bounding box center [786, 262] width 42 height 10
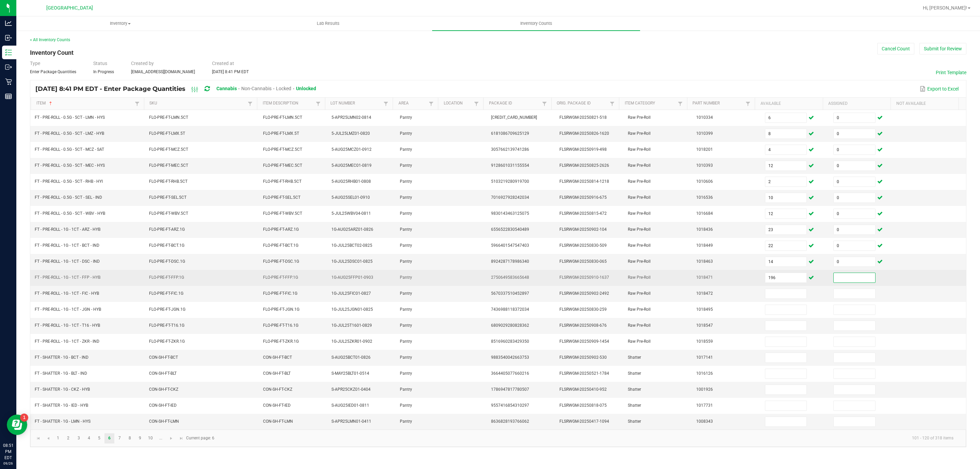
click at [782, 286] on td "196" at bounding box center [795, 278] width 68 height 16
click at [782, 282] on input "196" at bounding box center [786, 278] width 42 height 10
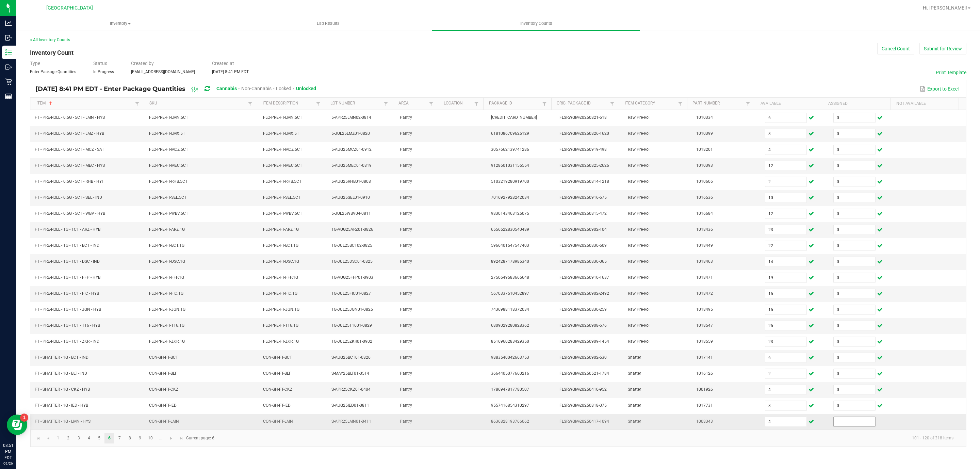
click at [849, 426] on input at bounding box center [854, 422] width 42 height 10
click at [120, 443] on link "7" at bounding box center [120, 438] width 10 height 10
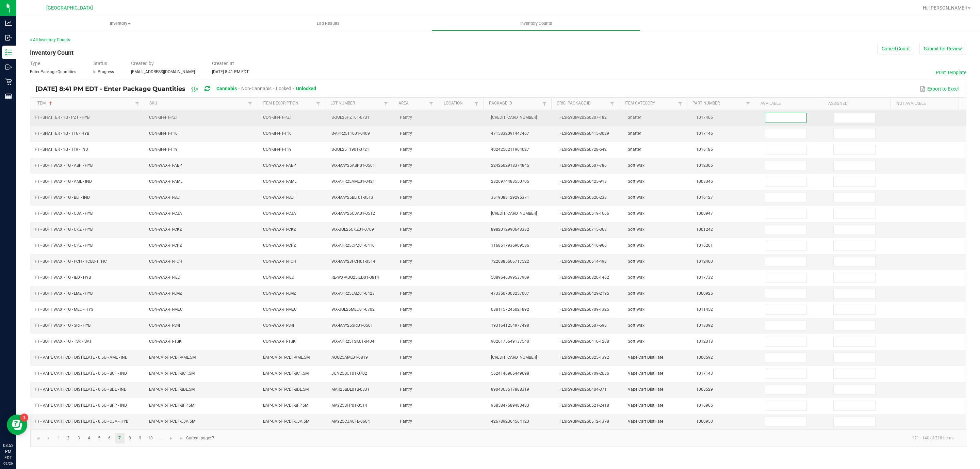
click at [783, 120] on input at bounding box center [786, 118] width 42 height 10
click at [782, 116] on input at bounding box center [786, 118] width 42 height 10
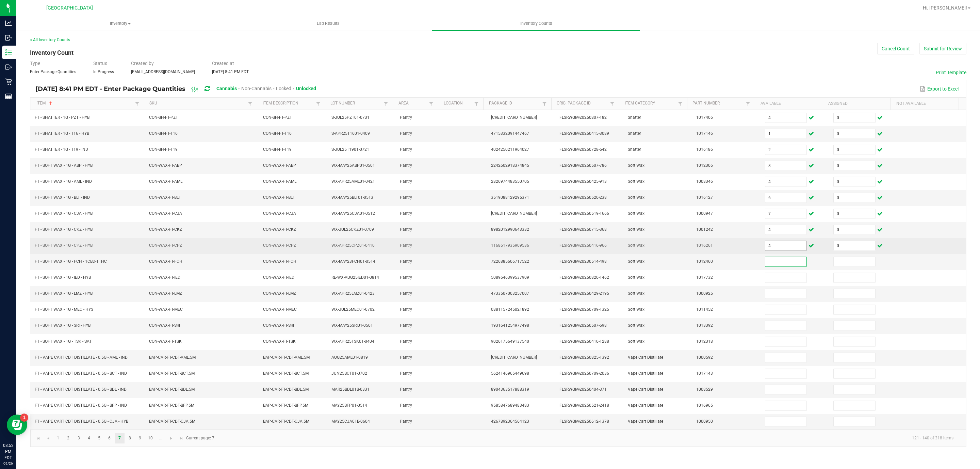
click at [767, 250] on input "4" at bounding box center [786, 246] width 42 height 10
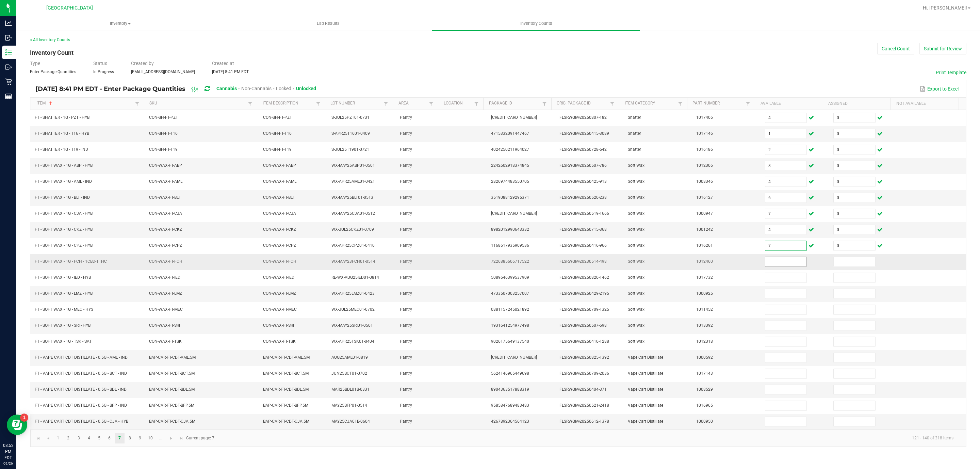
click at [773, 265] on input at bounding box center [786, 262] width 42 height 10
click at [772, 330] on input "4" at bounding box center [786, 326] width 42 height 10
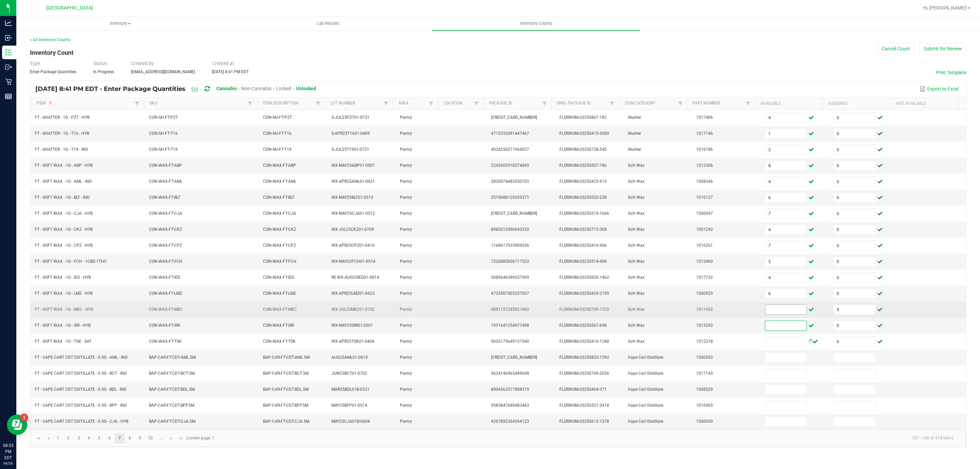
click at [778, 312] on input at bounding box center [786, 310] width 42 height 10
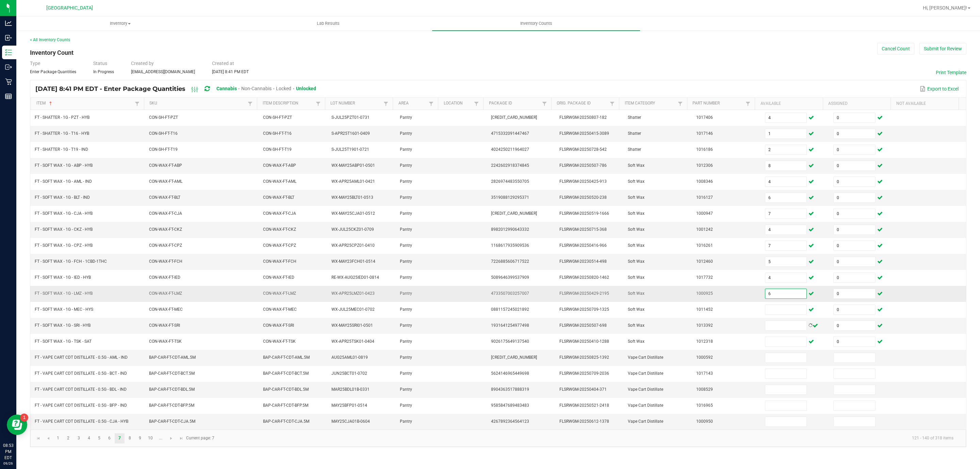
click at [782, 298] on input "6" at bounding box center [786, 294] width 42 height 10
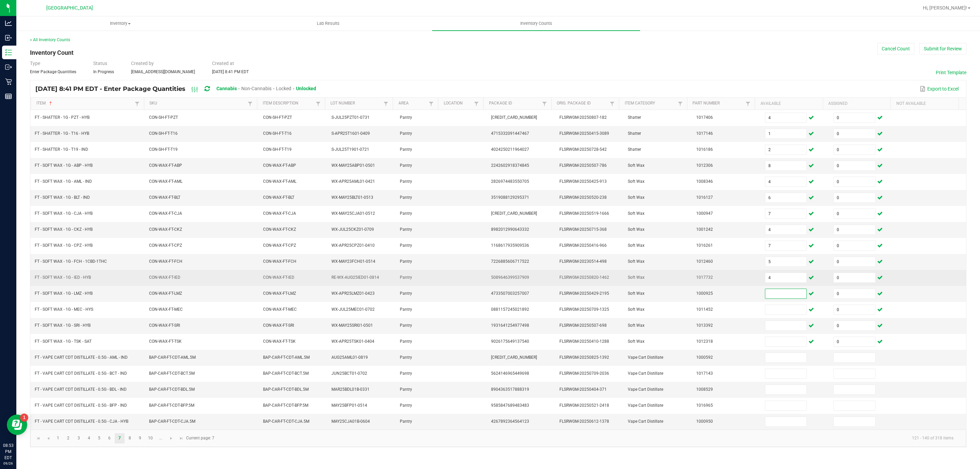
click at [775, 277] on td "4" at bounding box center [795, 278] width 68 height 16
click at [778, 282] on input "4" at bounding box center [786, 278] width 42 height 10
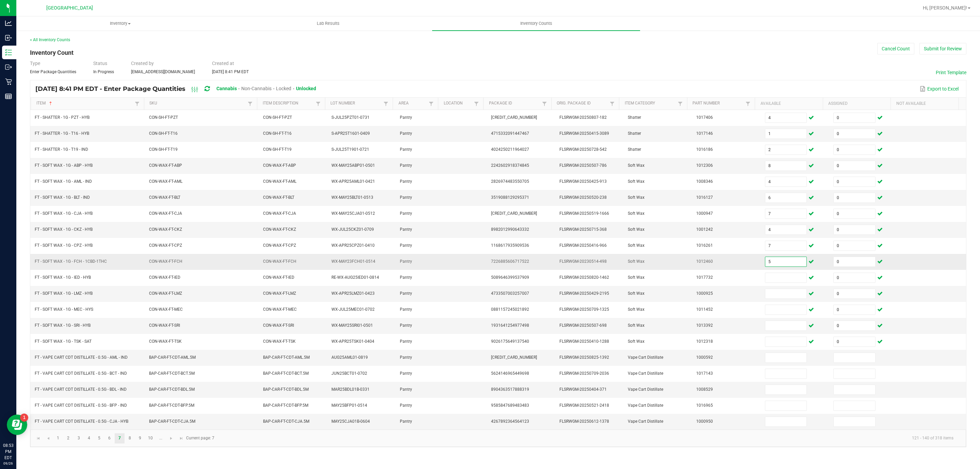
click at [779, 266] on input "5" at bounding box center [786, 262] width 42 height 10
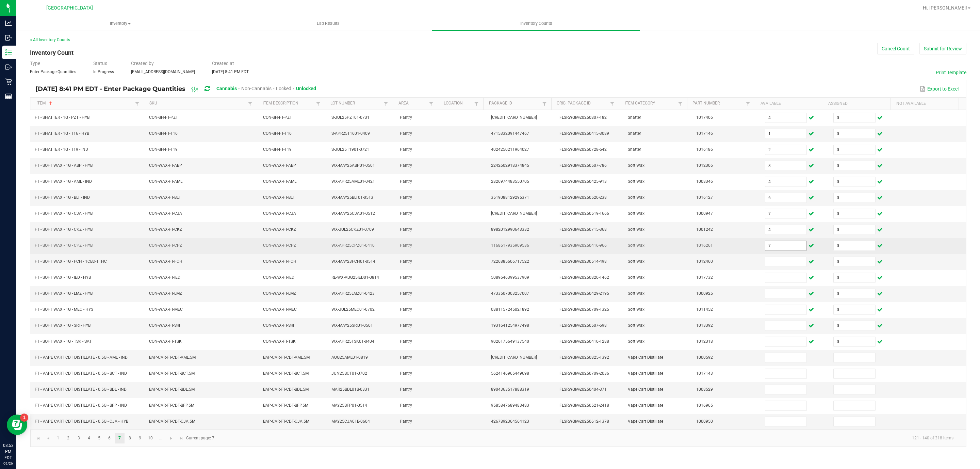
drag, startPoint x: 775, startPoint y: 245, endPoint x: 777, endPoint y: 248, distance: 4.0
click at [776, 246] on span "7" at bounding box center [786, 245] width 42 height 10
click at [778, 250] on input "7" at bounding box center [786, 246] width 42 height 10
click at [770, 249] on input "4" at bounding box center [786, 246] width 42 height 10
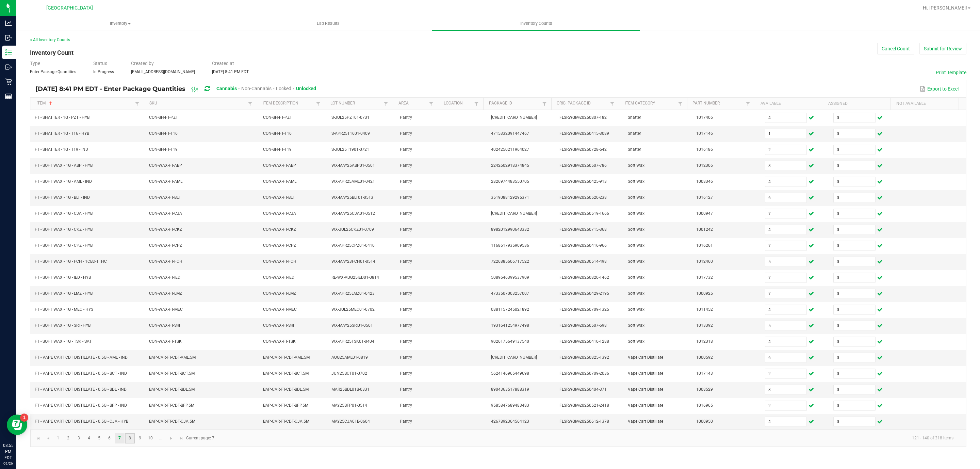
click at [130, 443] on link "8" at bounding box center [130, 438] width 10 height 10
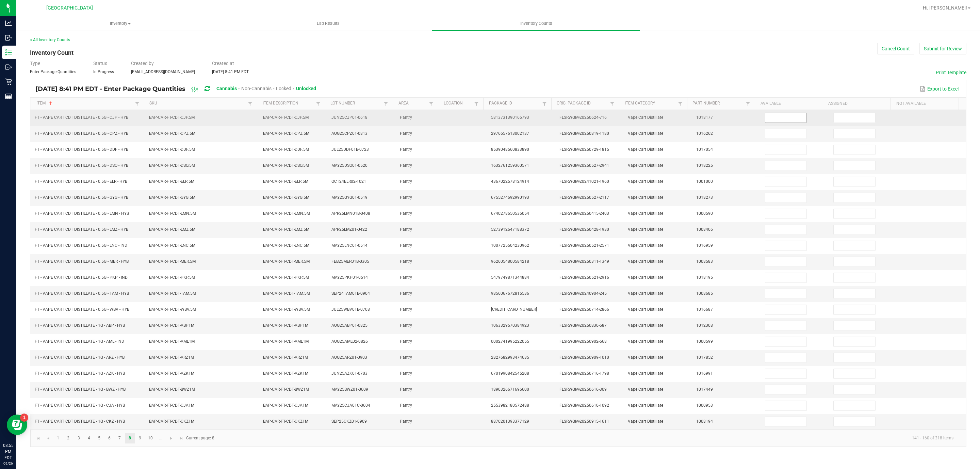
click at [781, 120] on input at bounding box center [786, 118] width 42 height 10
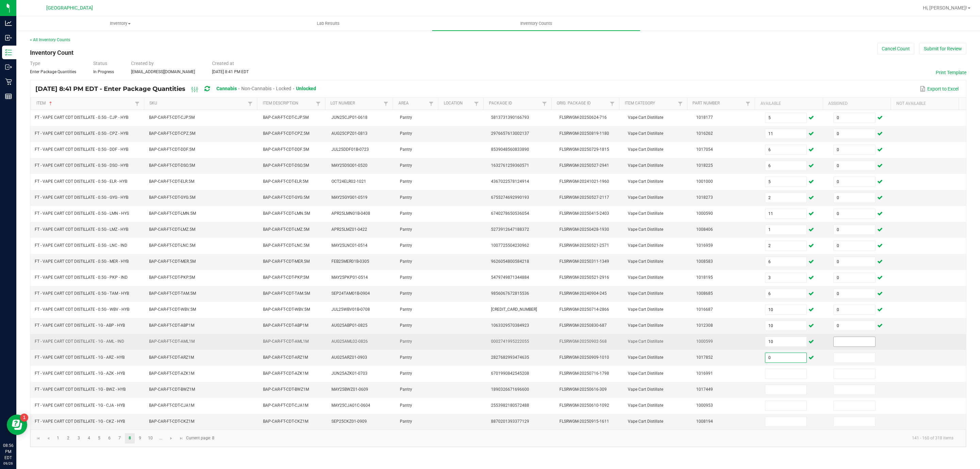
click at [833, 346] on input at bounding box center [854, 342] width 42 height 10
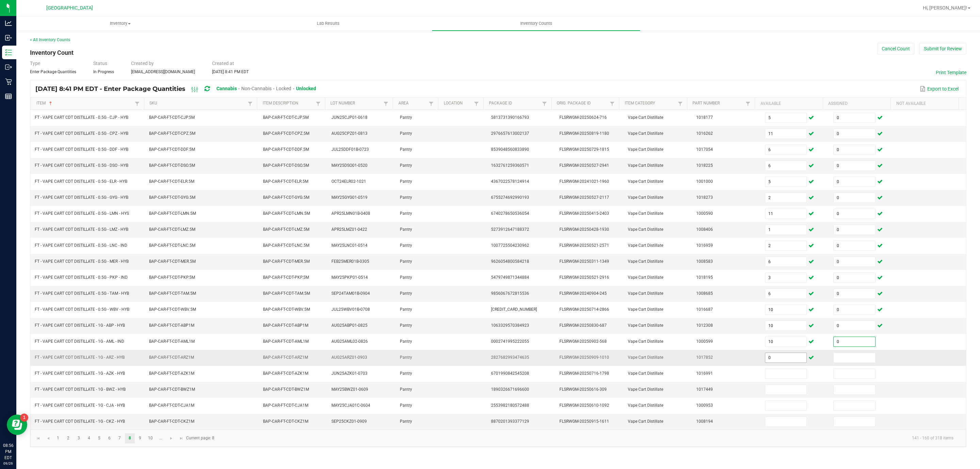
click at [778, 362] on input "0" at bounding box center [786, 358] width 42 height 10
click at [142, 443] on link "9" at bounding box center [140, 438] width 10 height 10
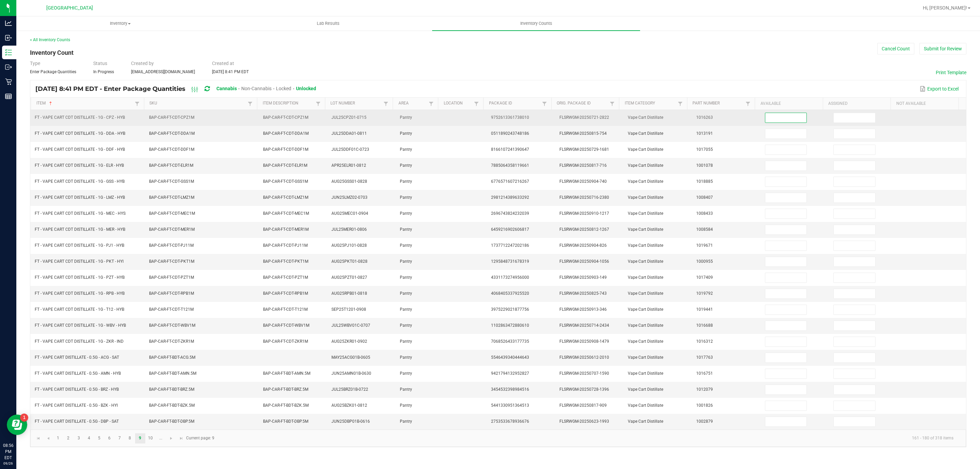
click at [778, 120] on input at bounding box center [786, 118] width 42 height 10
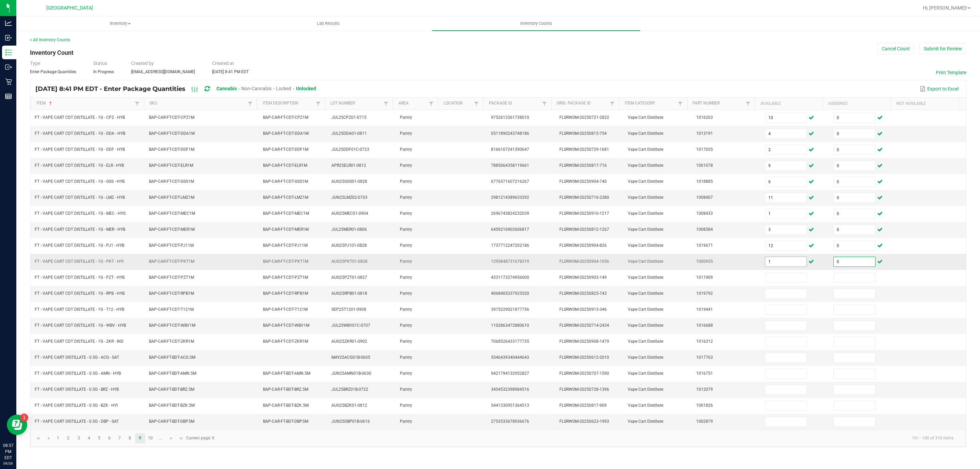
click at [780, 266] on input "1" at bounding box center [786, 262] width 42 height 10
click at [777, 266] on input "1" at bounding box center [786, 262] width 42 height 10
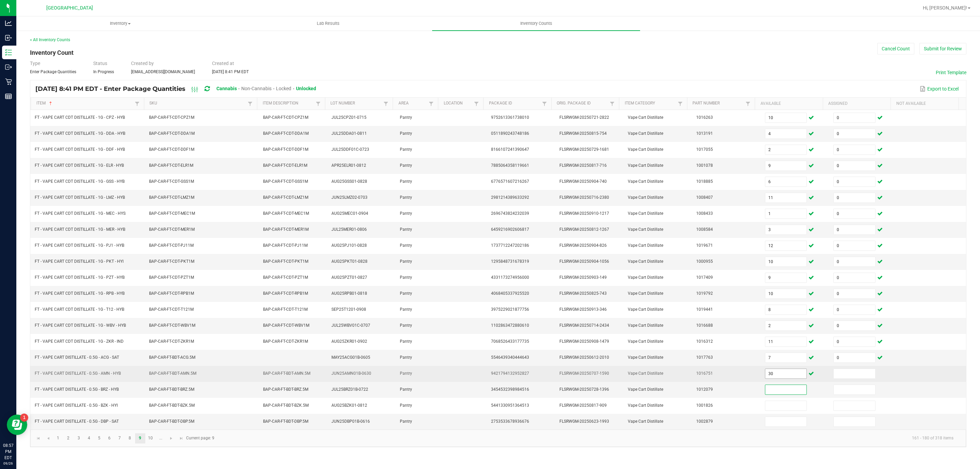
click at [775, 378] on input "30" at bounding box center [786, 374] width 42 height 10
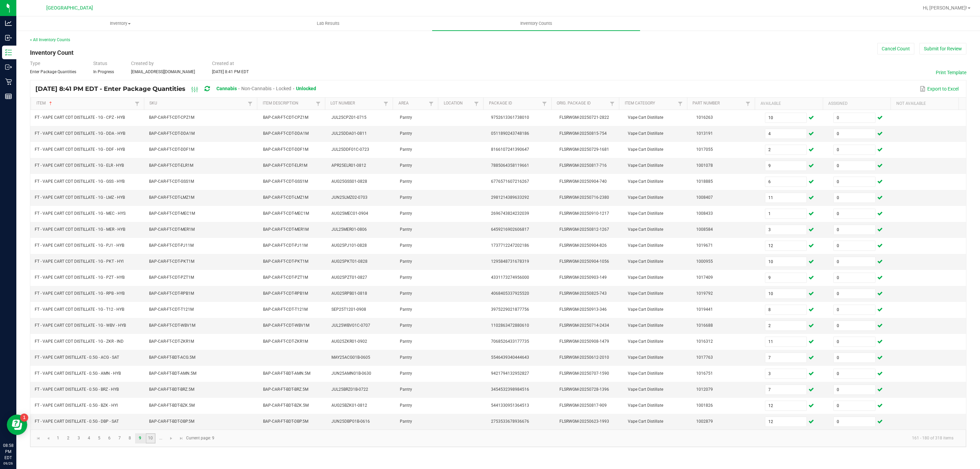
click at [149, 443] on link "10" at bounding box center [151, 438] width 10 height 10
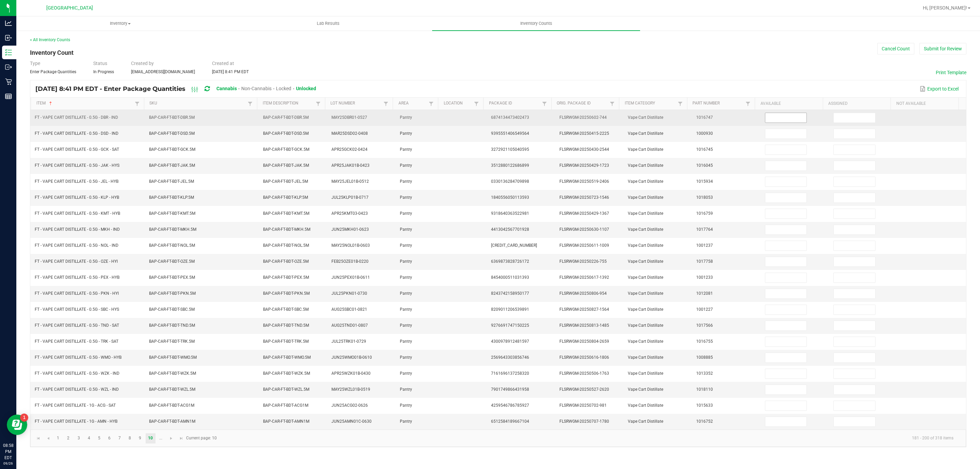
click at [771, 120] on input at bounding box center [786, 118] width 42 height 10
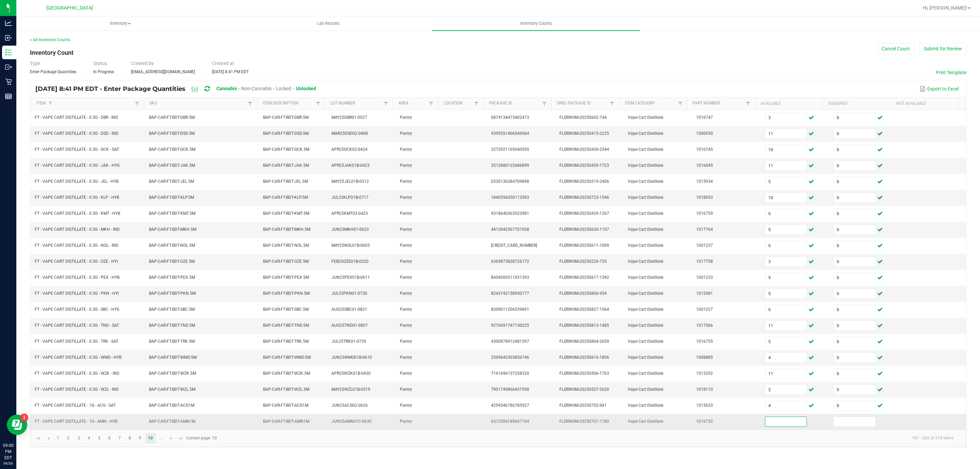
click at [777, 426] on input at bounding box center [786, 422] width 42 height 10
click at [783, 427] on span at bounding box center [786, 421] width 42 height 10
click at [783, 426] on input at bounding box center [786, 422] width 42 height 10
click at [172, 441] on span "Go to the next page" at bounding box center [170, 437] width 5 height 5
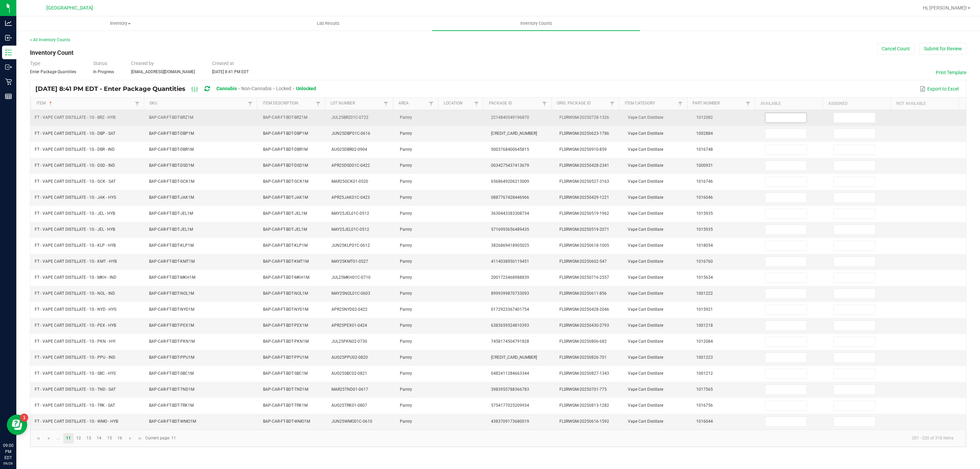
click at [777, 114] on input at bounding box center [786, 118] width 42 height 10
click at [779, 117] on input at bounding box center [786, 118] width 42 height 10
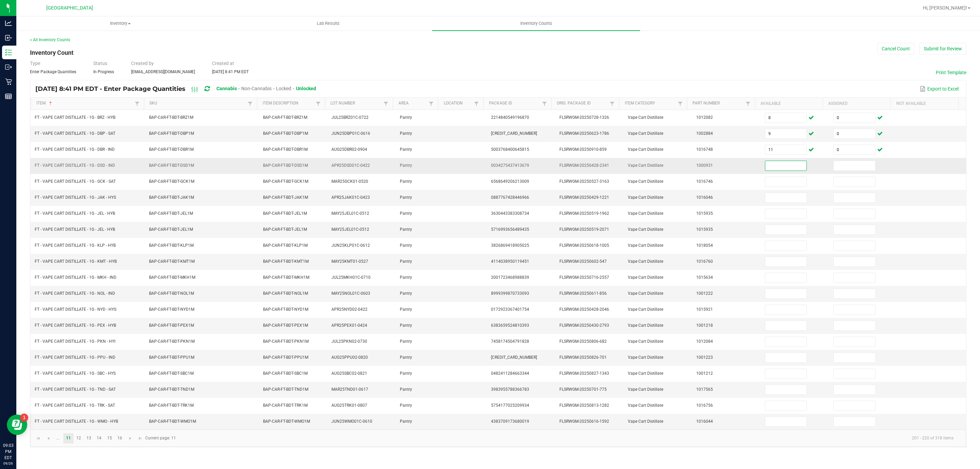
click at [785, 168] on input at bounding box center [786, 166] width 42 height 10
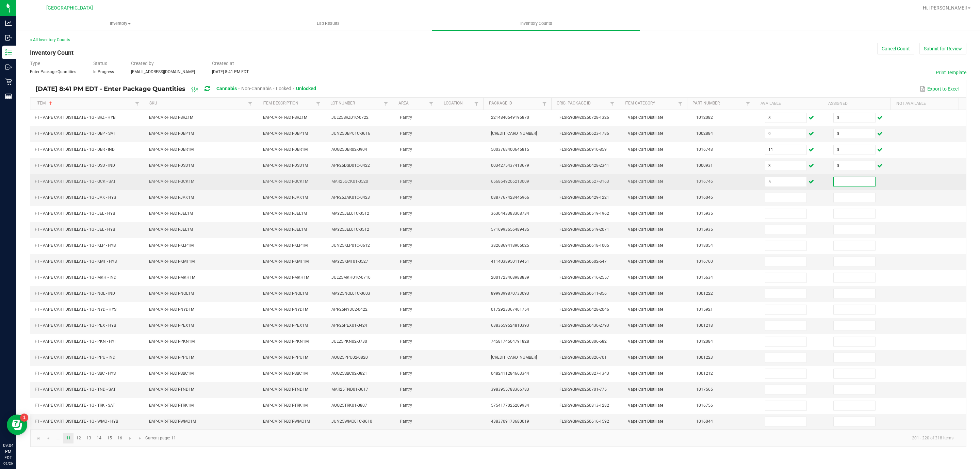
click at [833, 181] on input at bounding box center [854, 182] width 42 height 10
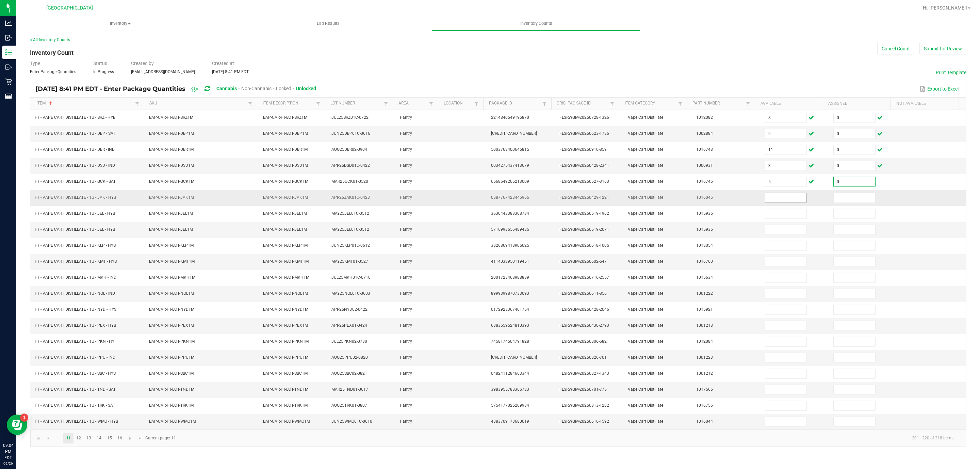
click at [788, 202] on input at bounding box center [786, 198] width 42 height 10
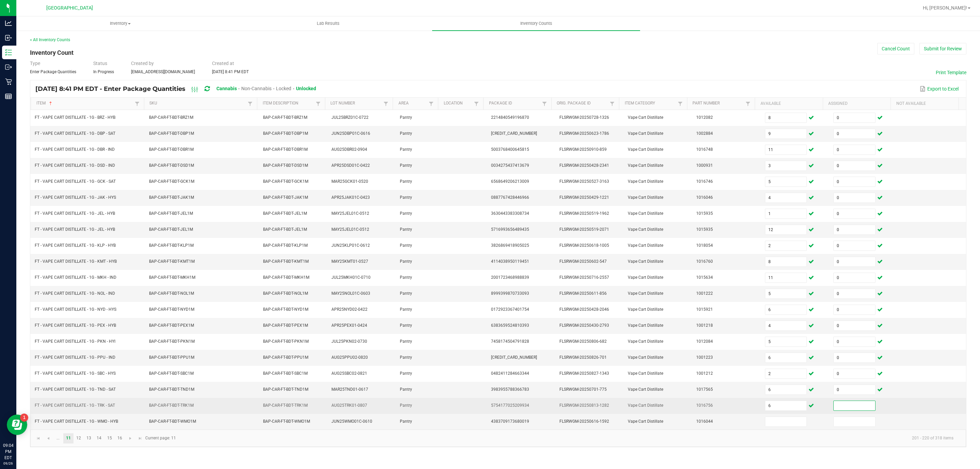
click at [848, 410] on input at bounding box center [854, 406] width 42 height 10
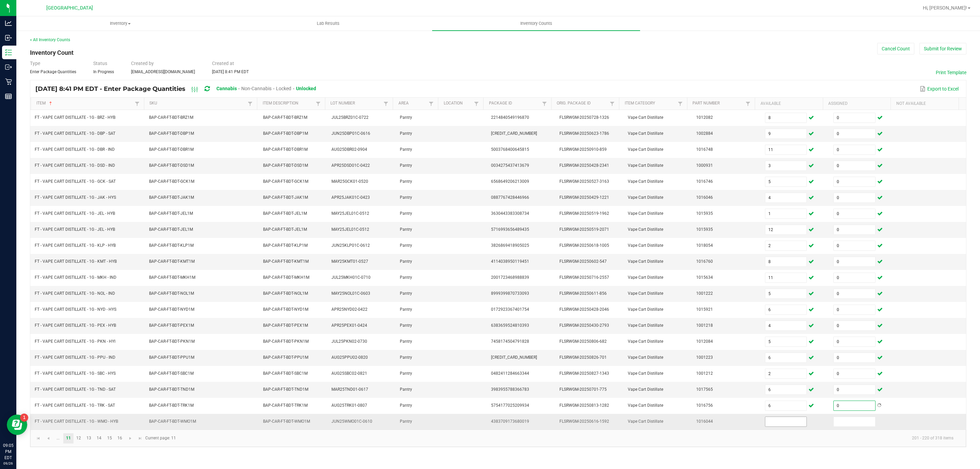
click at [778, 426] on input at bounding box center [786, 422] width 42 height 10
click at [83, 443] on link "12" at bounding box center [79, 438] width 10 height 10
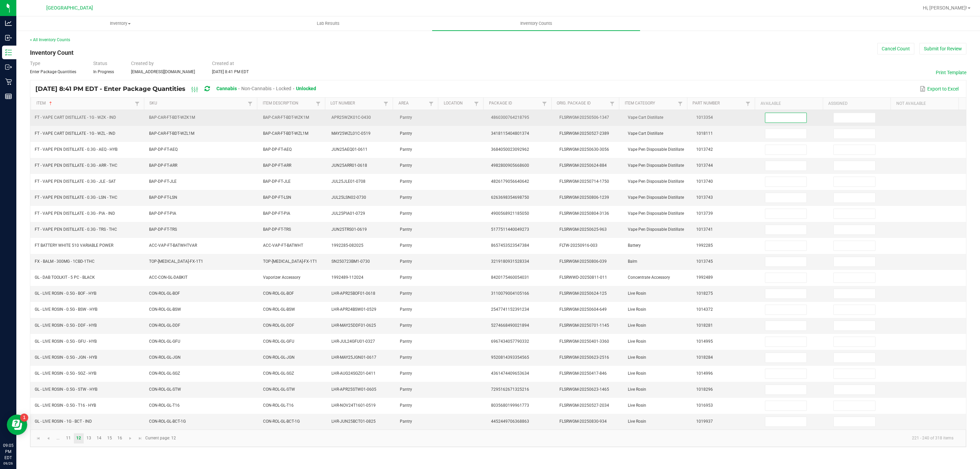
click at [775, 116] on input at bounding box center [786, 118] width 42 height 10
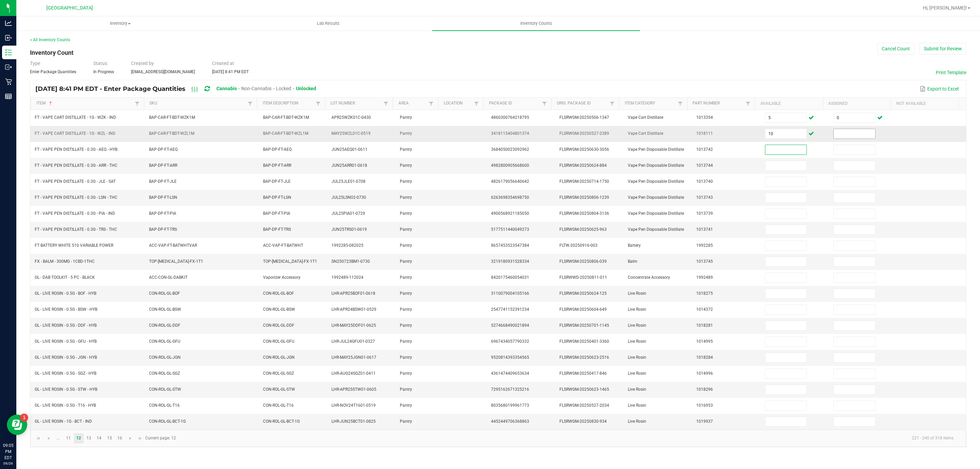
click at [859, 133] on input at bounding box center [854, 134] width 42 height 10
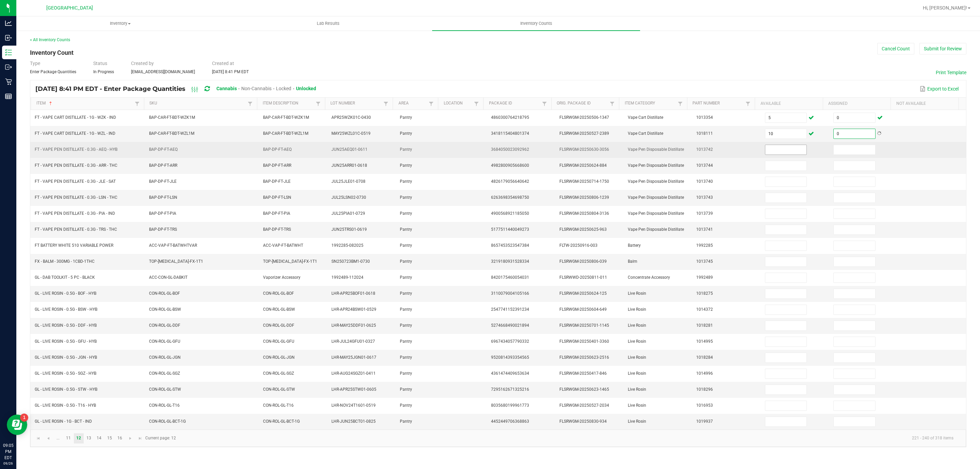
click at [782, 153] on input at bounding box center [786, 150] width 42 height 10
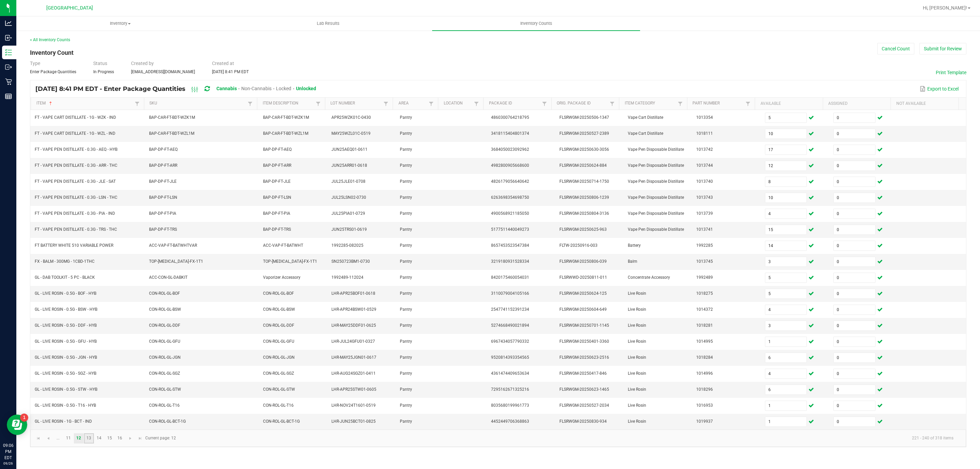
click at [87, 443] on link "13" at bounding box center [89, 438] width 10 height 10
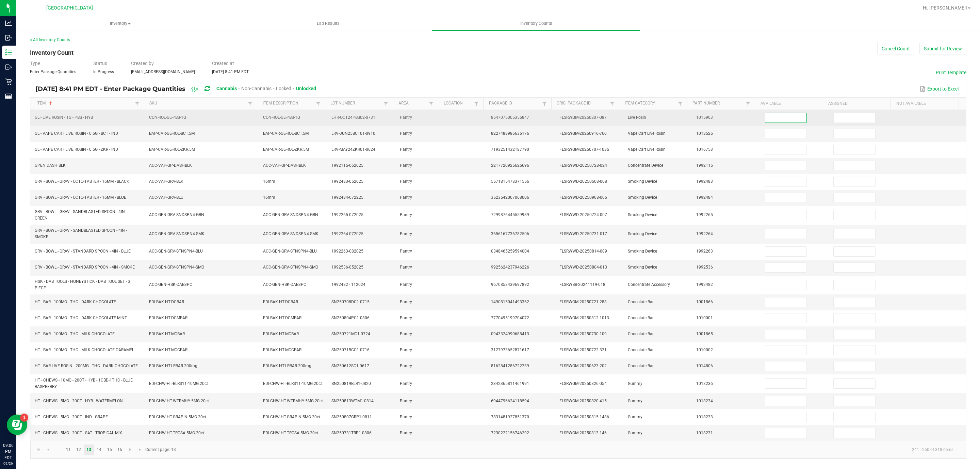
click at [768, 117] on input at bounding box center [786, 118] width 42 height 10
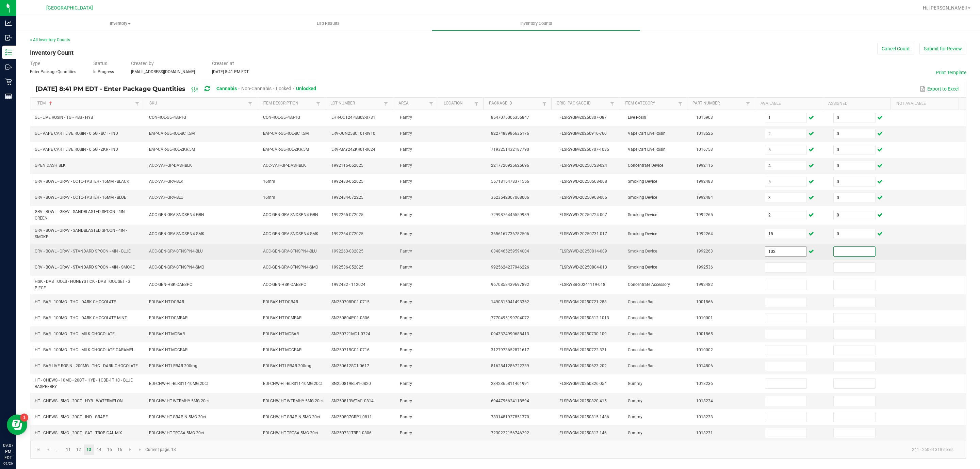
click at [765, 250] on input "102" at bounding box center [786, 252] width 42 height 10
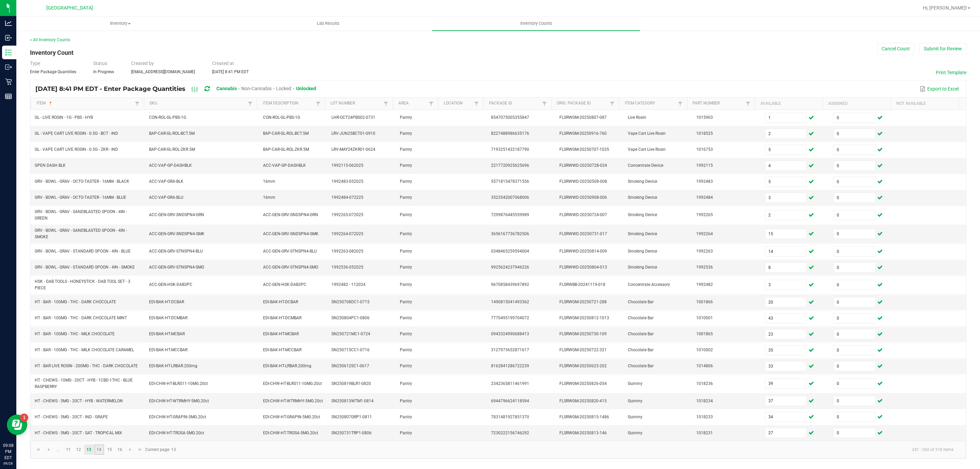
click at [99, 454] on link "14" at bounding box center [99, 449] width 10 height 10
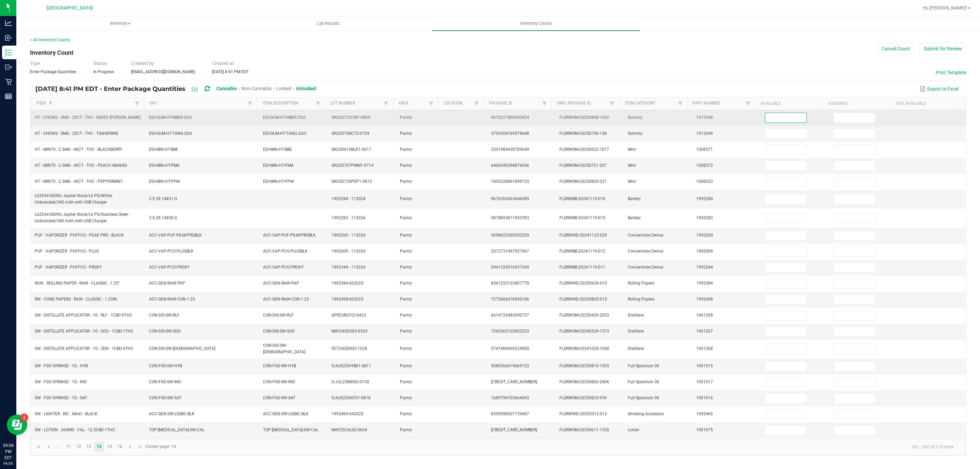
click at [781, 116] on input at bounding box center [786, 118] width 42 height 10
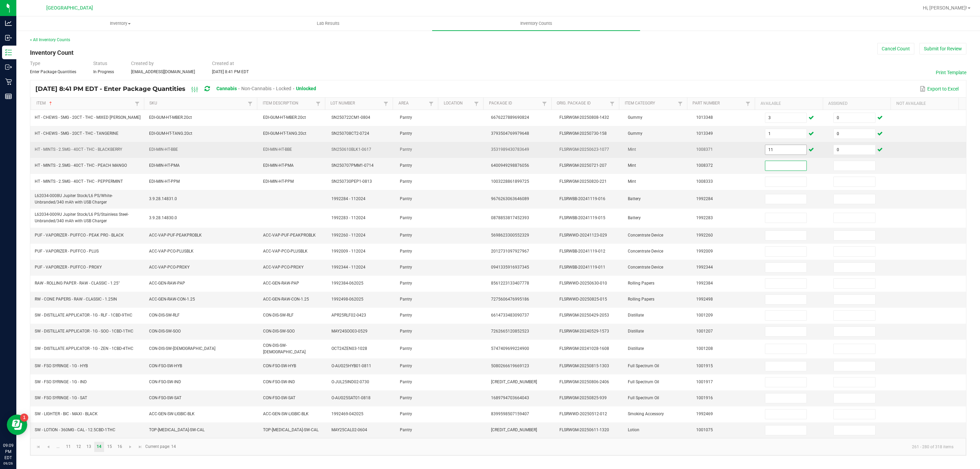
click at [768, 150] on input "11" at bounding box center [786, 150] width 42 height 10
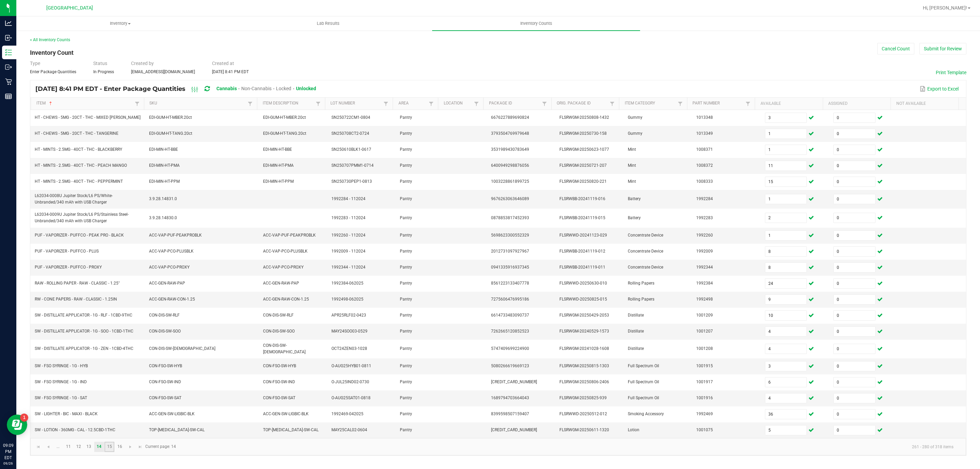
click at [109, 452] on link "15" at bounding box center [109, 447] width 10 height 10
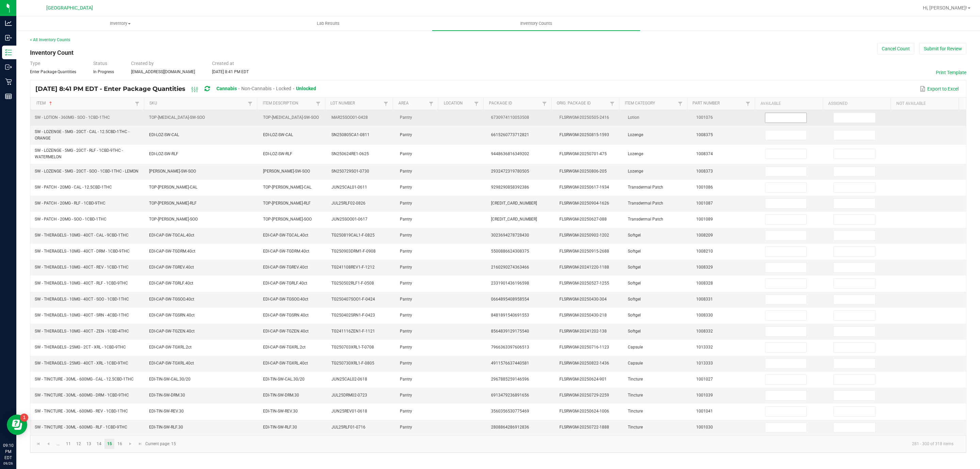
click at [774, 120] on input at bounding box center [786, 118] width 42 height 10
click at [765, 118] on input "2" at bounding box center [786, 118] width 42 height 10
click at [777, 119] on input at bounding box center [786, 118] width 42 height 10
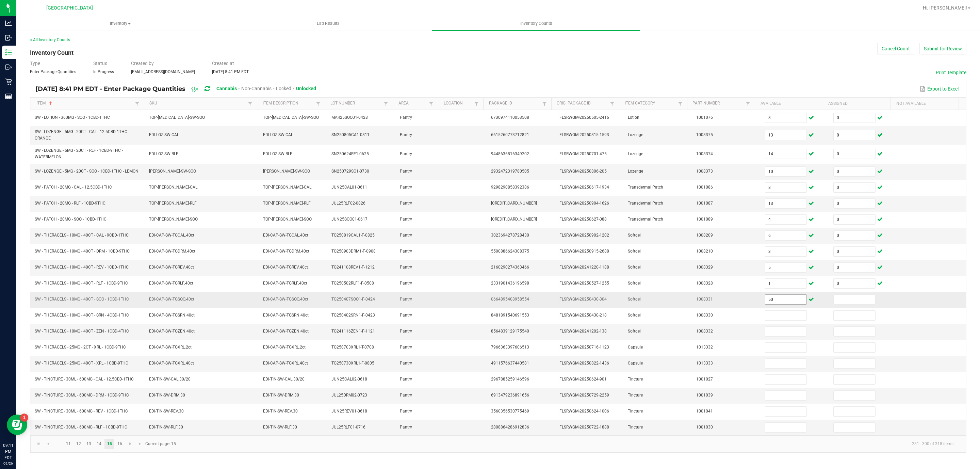
click at [768, 301] on td "50" at bounding box center [795, 300] width 68 height 16
click at [768, 302] on input "50" at bounding box center [786, 300] width 42 height 10
click at [833, 304] on input at bounding box center [854, 300] width 42 height 10
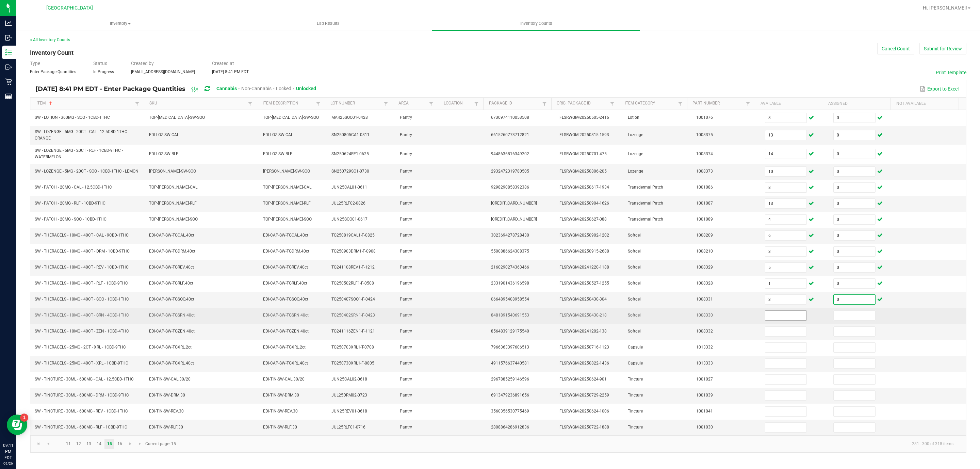
click at [771, 320] on input at bounding box center [786, 316] width 42 height 10
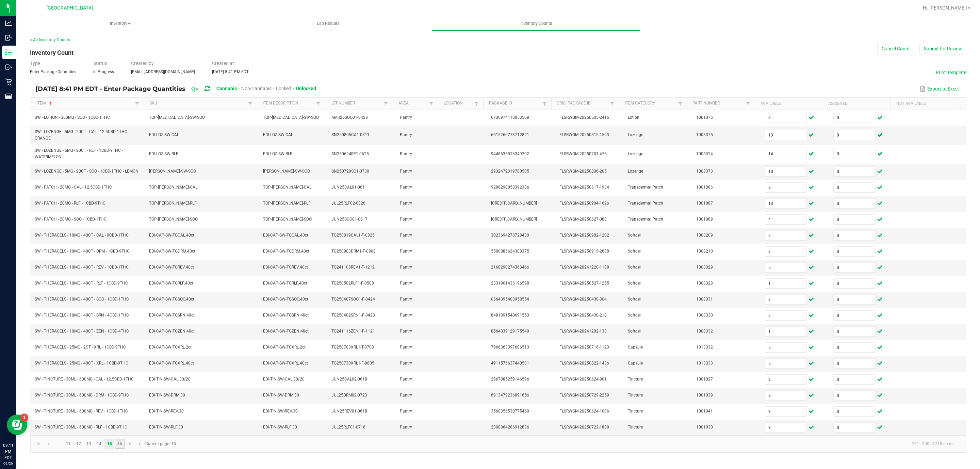
click at [121, 449] on link "16" at bounding box center [120, 443] width 10 height 10
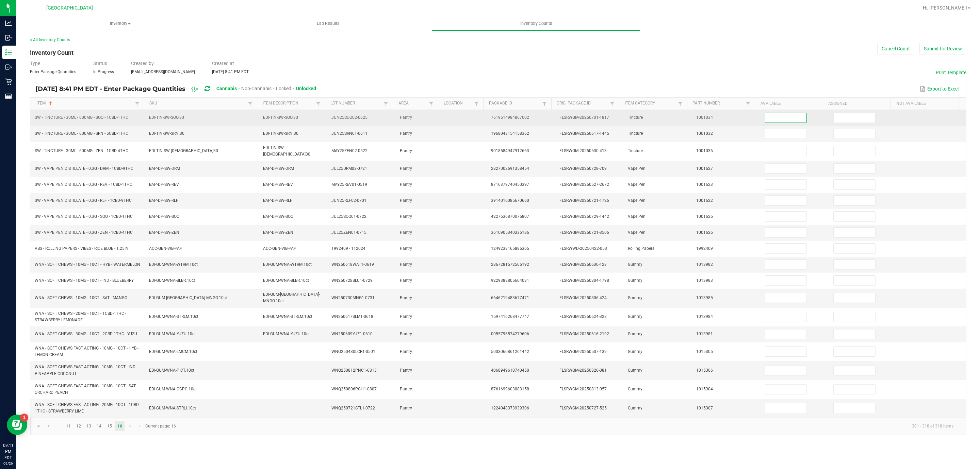
click at [785, 119] on input at bounding box center [786, 118] width 42 height 10
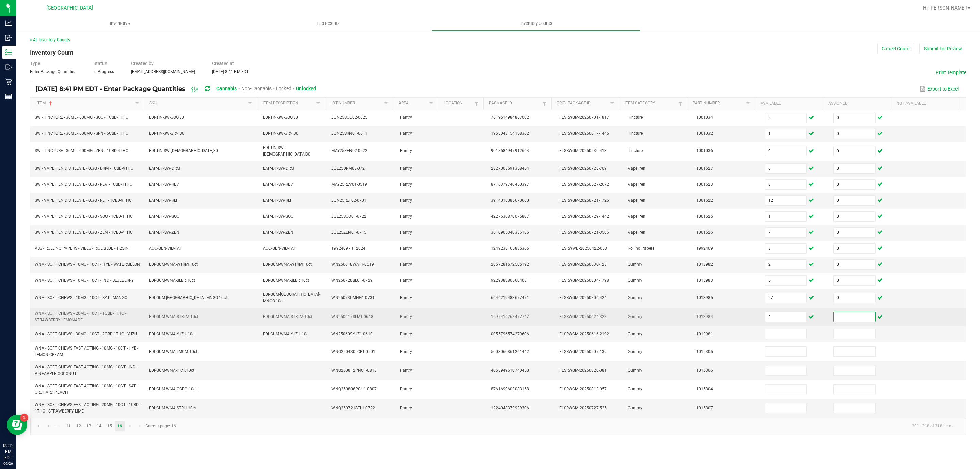
click at [784, 314] on td "3" at bounding box center [795, 317] width 68 height 19
click at [788, 319] on input "3" at bounding box center [786, 317] width 42 height 10
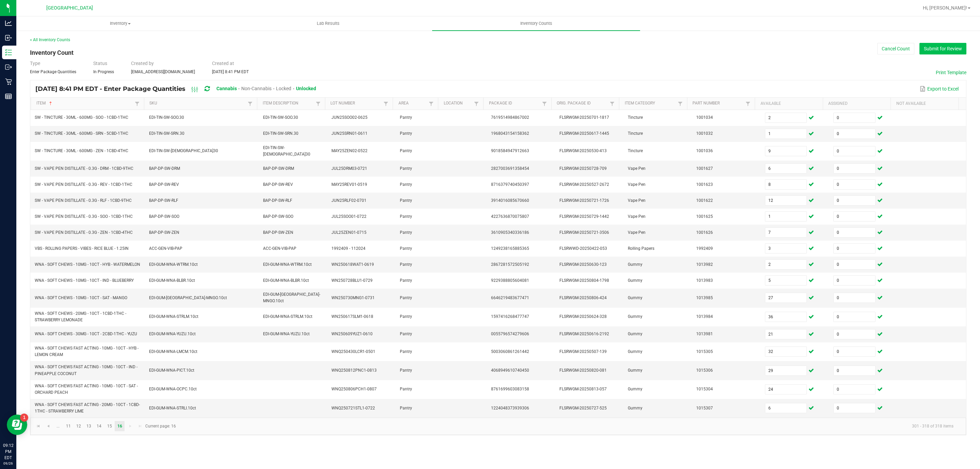
click at [948, 50] on button "Submit for Review" at bounding box center [942, 49] width 47 height 12
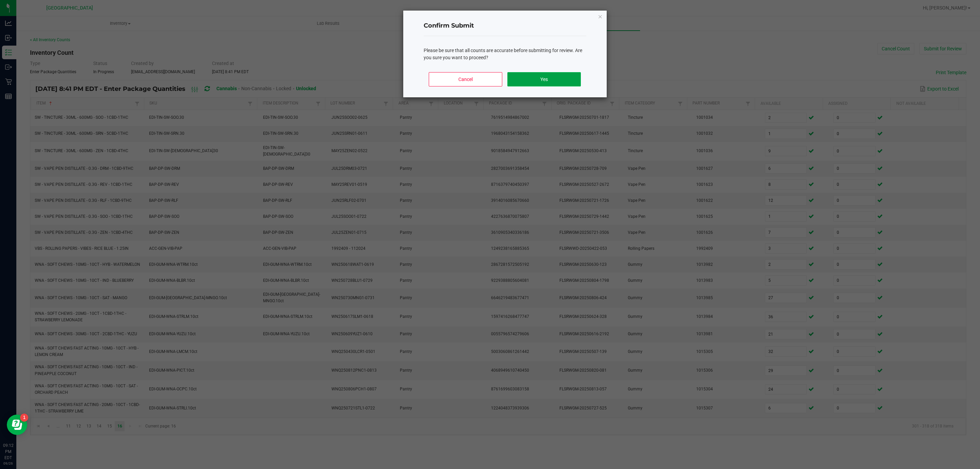
click at [536, 79] on button "Yes" at bounding box center [543, 79] width 73 height 14
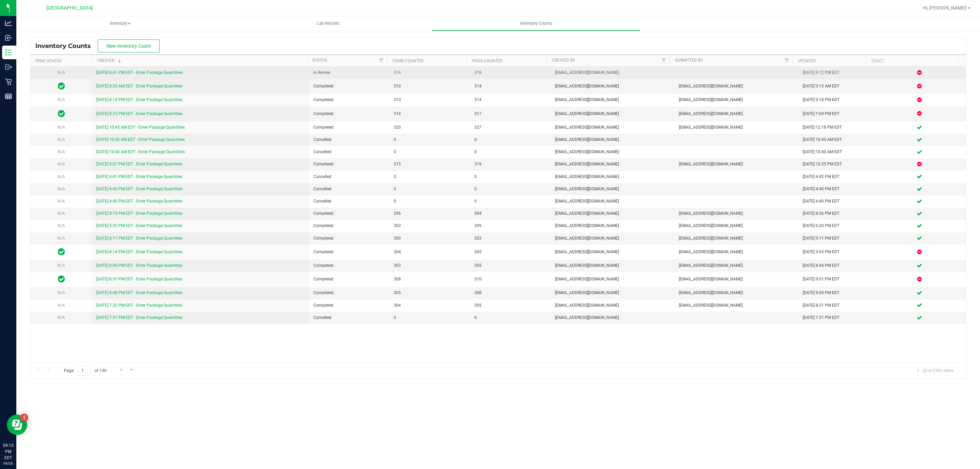
click at [176, 72] on link "[DATE] 8:41 PM EDT - Enter Package Quantities" at bounding box center [139, 72] width 86 height 5
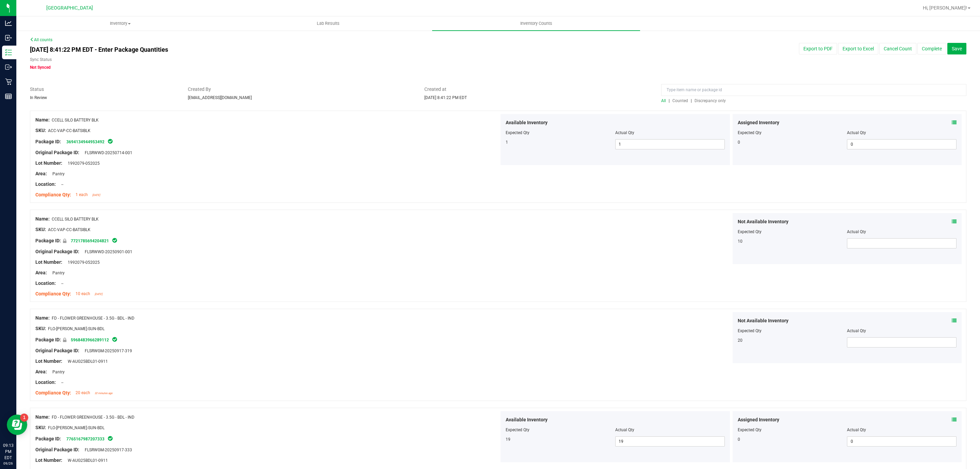
click at [707, 101] on span "Discrepancy only" at bounding box center [709, 100] width 31 height 5
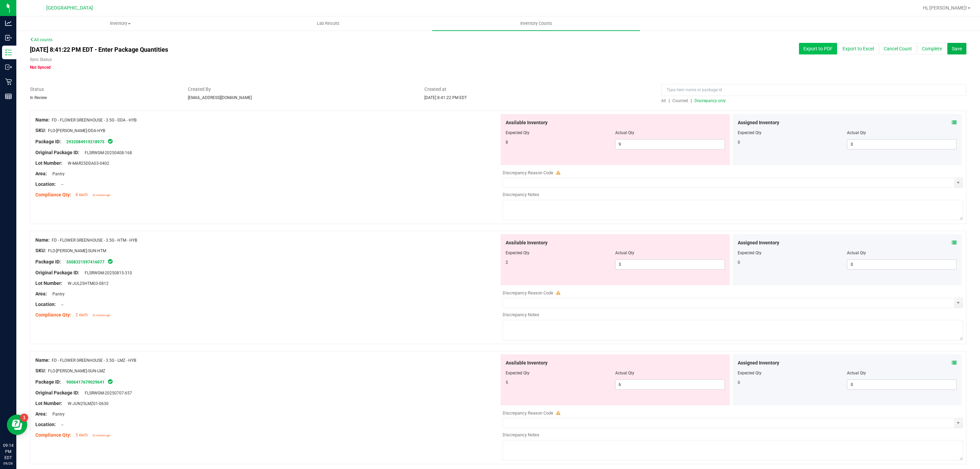
click at [803, 44] on button "Export to PDF" at bounding box center [818, 49] width 38 height 12
click at [633, 142] on span "9 9" at bounding box center [670, 144] width 110 height 10
click at [449, 180] on div at bounding box center [267, 178] width 464 height 3
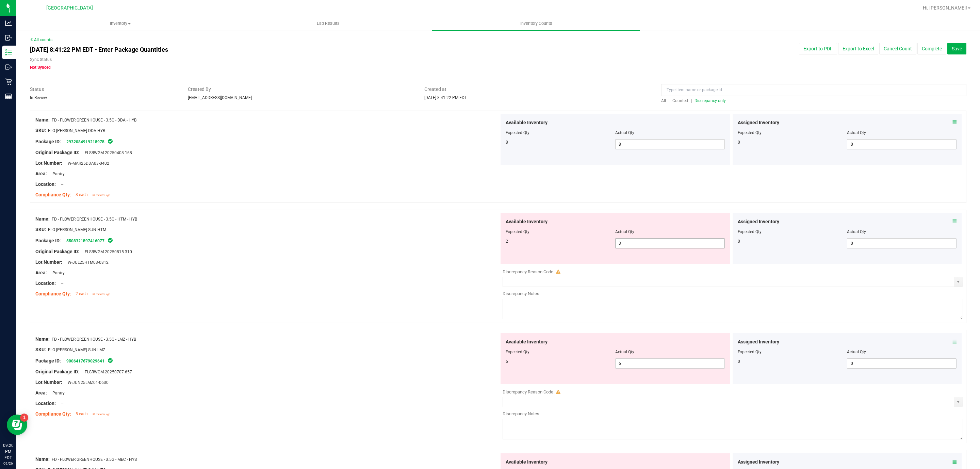
click at [625, 242] on span "3 3" at bounding box center [670, 243] width 110 height 10
drag, startPoint x: 625, startPoint y: 242, endPoint x: 612, endPoint y: 243, distance: 13.3
click at [615, 243] on input "3" at bounding box center [669, 243] width 109 height 10
click at [634, 364] on div "Available Inventory Expected Qty Actual Qty 5 6 6" at bounding box center [731, 387] width 464 height 108
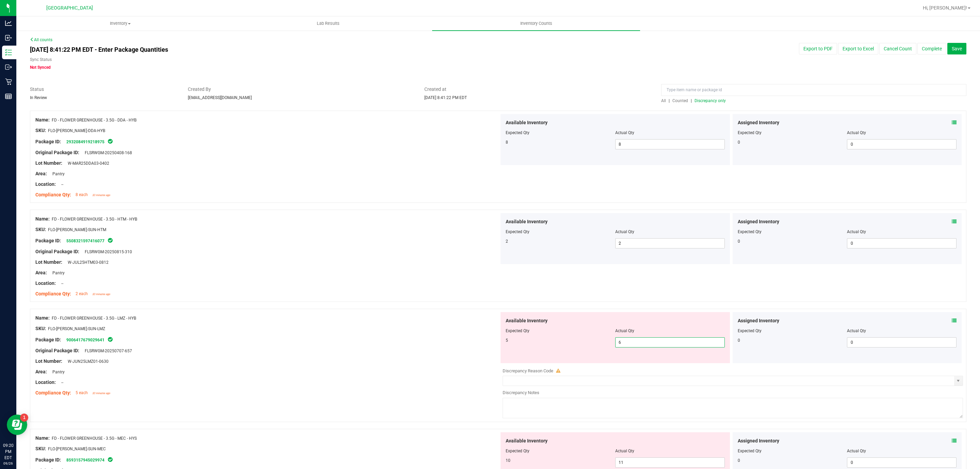
click at [628, 345] on input "6" at bounding box center [669, 342] width 109 height 10
drag, startPoint x: 626, startPoint y: 344, endPoint x: 606, endPoint y: 344, distance: 19.7
click at [606, 344] on div "5 6 6" at bounding box center [614, 342] width 219 height 10
click at [442, 339] on div "Package ID: 9006417679029641" at bounding box center [267, 339] width 464 height 8
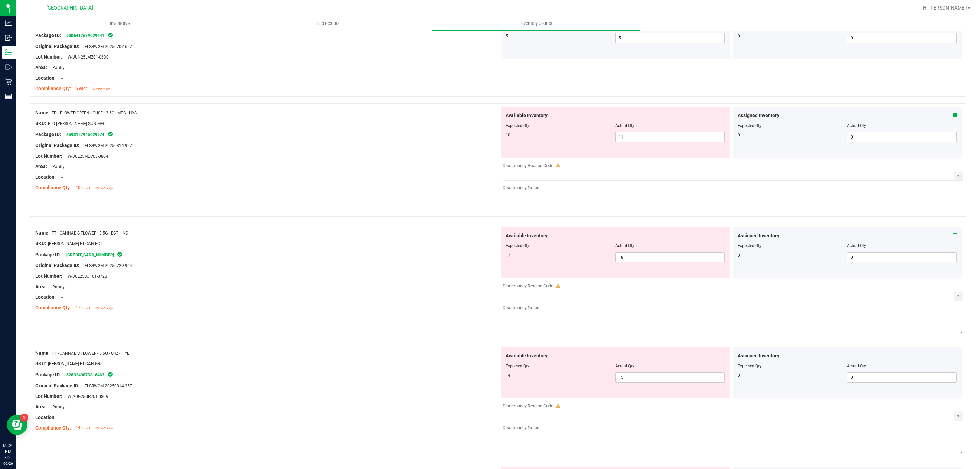
scroll to position [306, 0]
click at [639, 137] on span "11 11" at bounding box center [670, 135] width 110 height 10
drag, startPoint x: 637, startPoint y: 136, endPoint x: 608, endPoint y: 134, distance: 29.4
click at [608, 134] on div "10 11 11" at bounding box center [614, 135] width 219 height 10
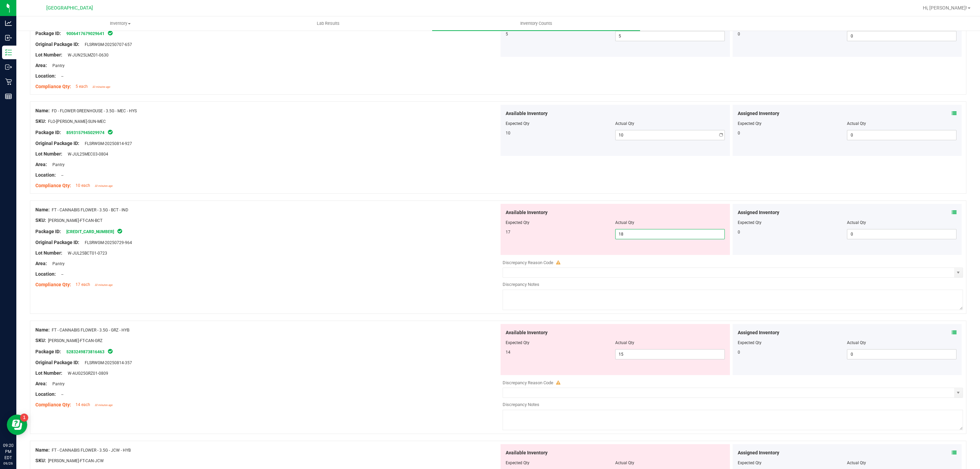
click at [657, 253] on div "Available Inventory Expected Qty Actual Qty 17 18 18" at bounding box center [614, 229] width 229 height 51
click at [638, 235] on input "18" at bounding box center [669, 234] width 109 height 10
drag, startPoint x: 638, startPoint y: 235, endPoint x: 612, endPoint y: 234, distance: 26.6
click at [615, 234] on input "18" at bounding box center [669, 234] width 109 height 10
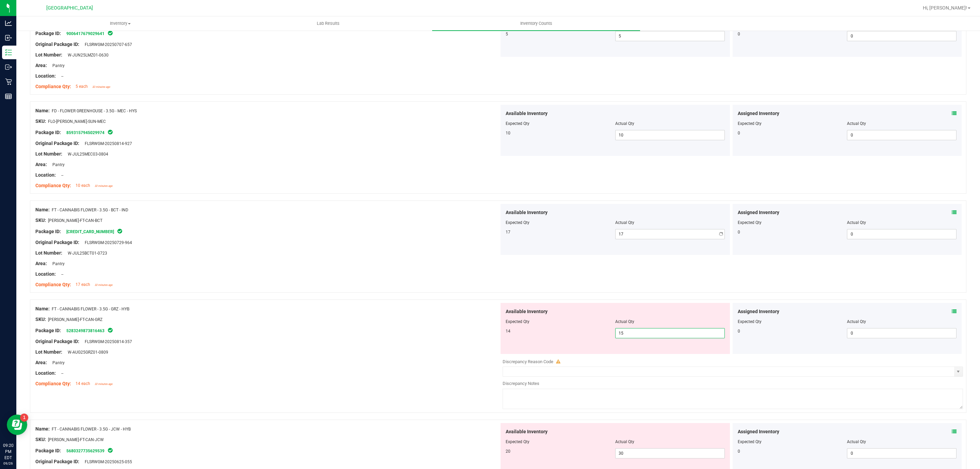
click at [646, 358] on div "Available Inventory Expected Qty Actual Qty 14 15 15" at bounding box center [731, 357] width 464 height 108
click at [646, 358] on div at bounding box center [732, 356] width 460 height 3
click at [635, 333] on span "15 15" at bounding box center [670, 333] width 110 height 10
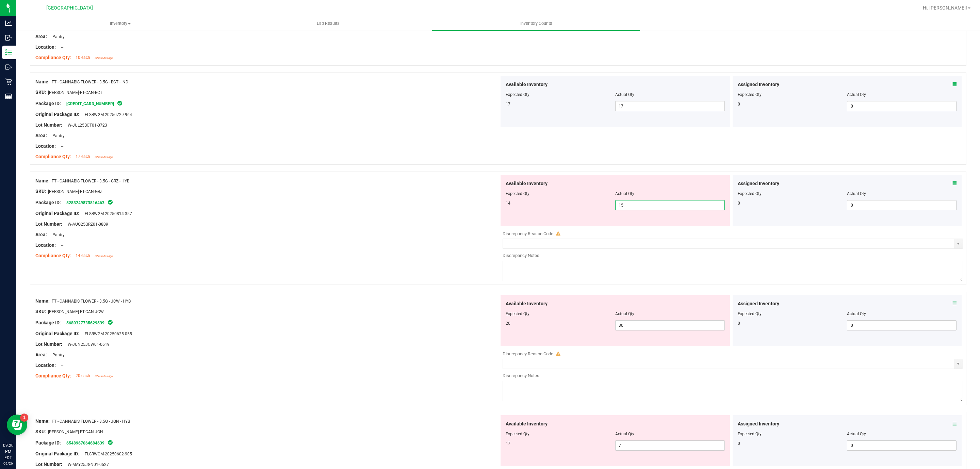
scroll to position [459, 0]
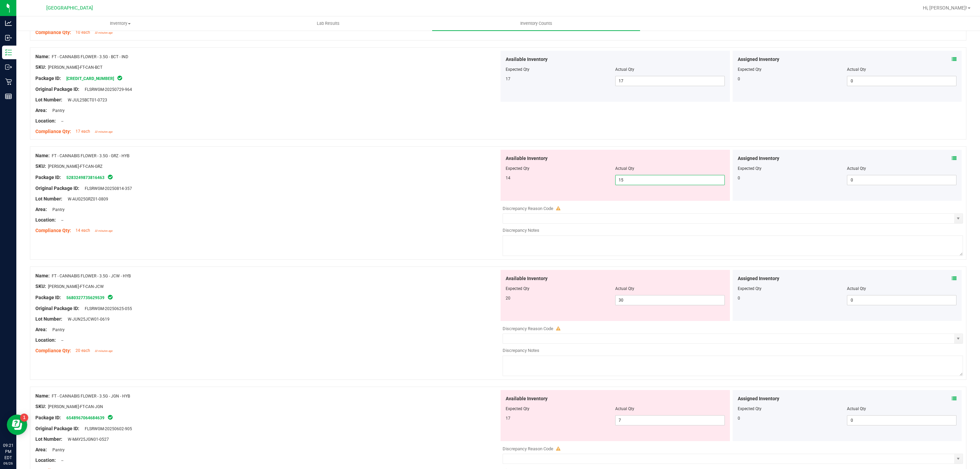
click at [645, 184] on input "15" at bounding box center [669, 180] width 109 height 10
click at [638, 305] on div "Available Inventory Expected Qty Actual Qty 20 30 30" at bounding box center [731, 324] width 464 height 108
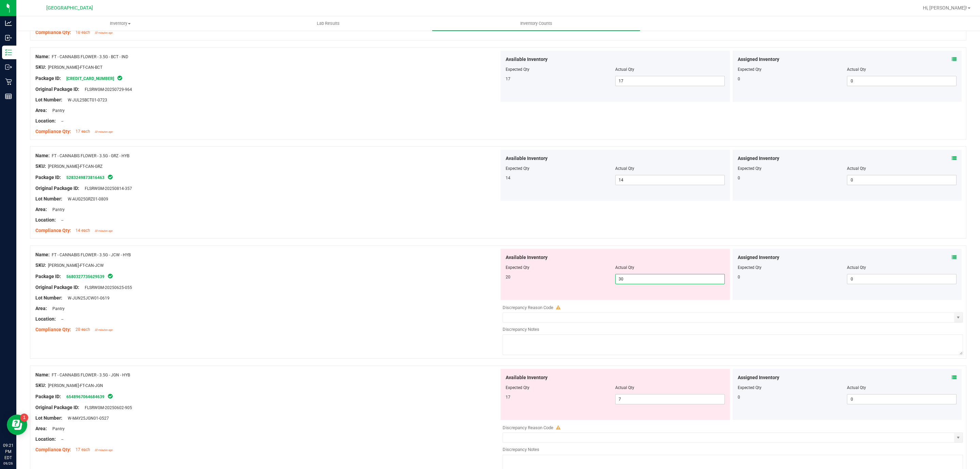
drag, startPoint x: 629, startPoint y: 278, endPoint x: 633, endPoint y: 271, distance: 7.4
click at [599, 276] on div "20 30 30" at bounding box center [614, 279] width 219 height 10
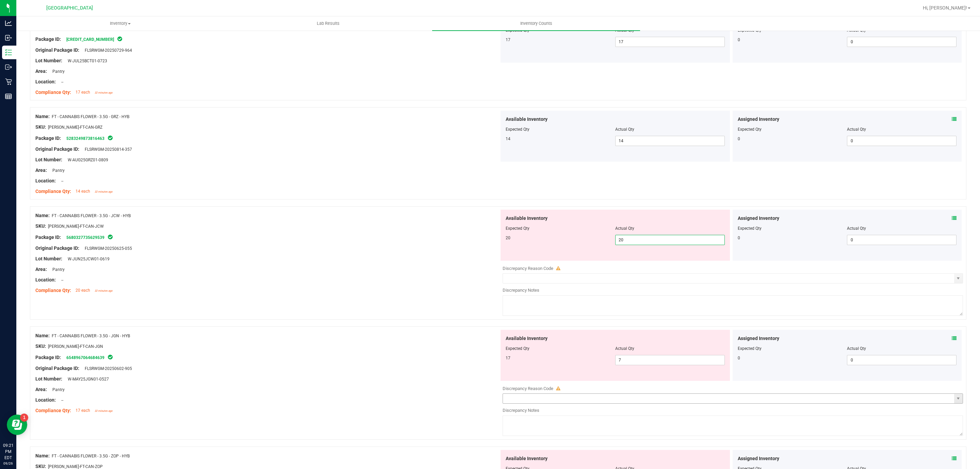
scroll to position [561, 0]
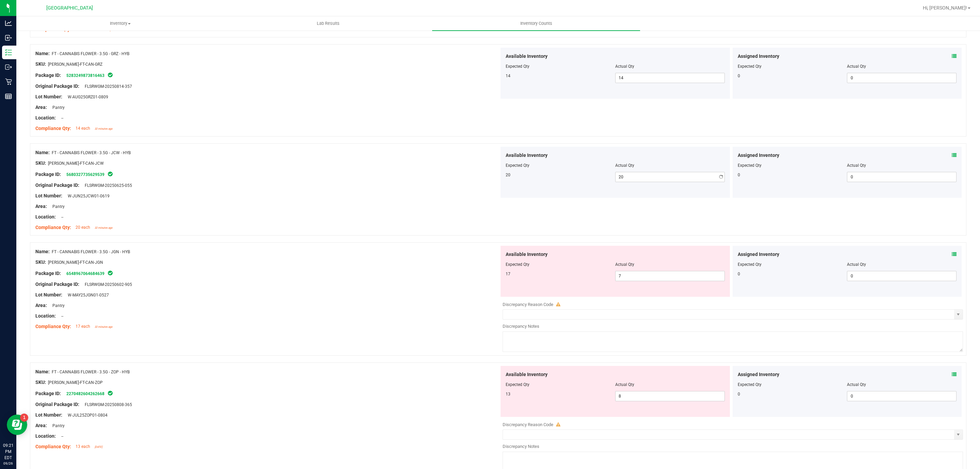
drag, startPoint x: 658, startPoint y: 304, endPoint x: 653, endPoint y: 298, distance: 7.1
click at [657, 304] on div "Available Inventory Expected Qty Actual Qty 17 7 7" at bounding box center [731, 300] width 464 height 108
click at [643, 275] on span "7 7" at bounding box center [670, 276] width 110 height 10
click at [643, 275] on input "7" at bounding box center [669, 276] width 109 height 10
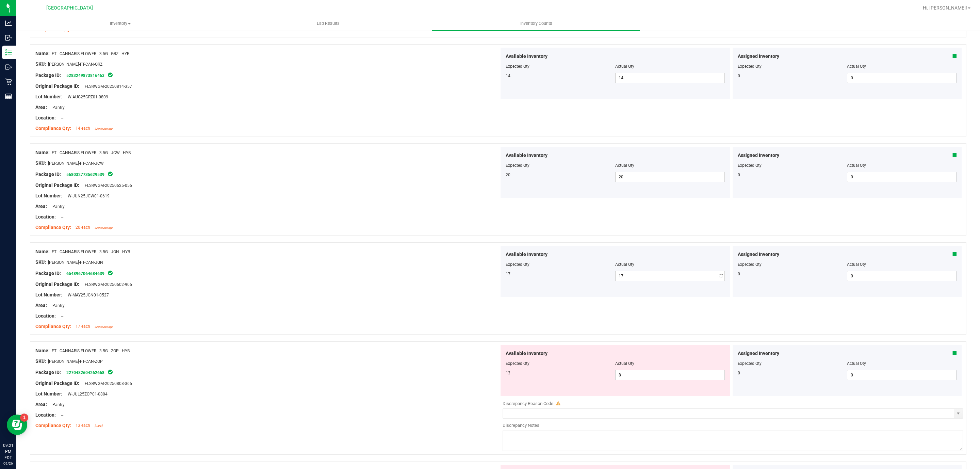
click at [639, 392] on div "Available Inventory Expected Qty Actual Qty 13 8 8" at bounding box center [614, 370] width 229 height 51
click at [640, 377] on span "8 8" at bounding box center [670, 375] width 110 height 10
click at [640, 377] on input "8" at bounding box center [669, 375] width 109 height 10
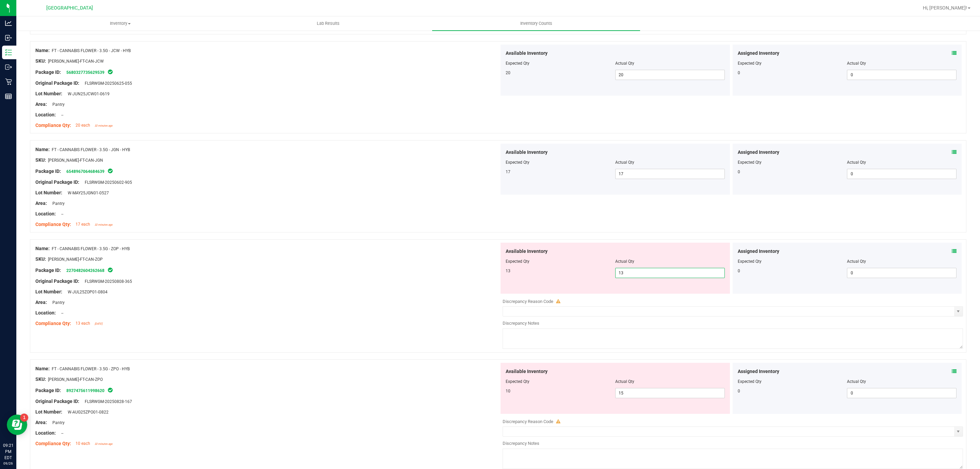
scroll to position [765, 0]
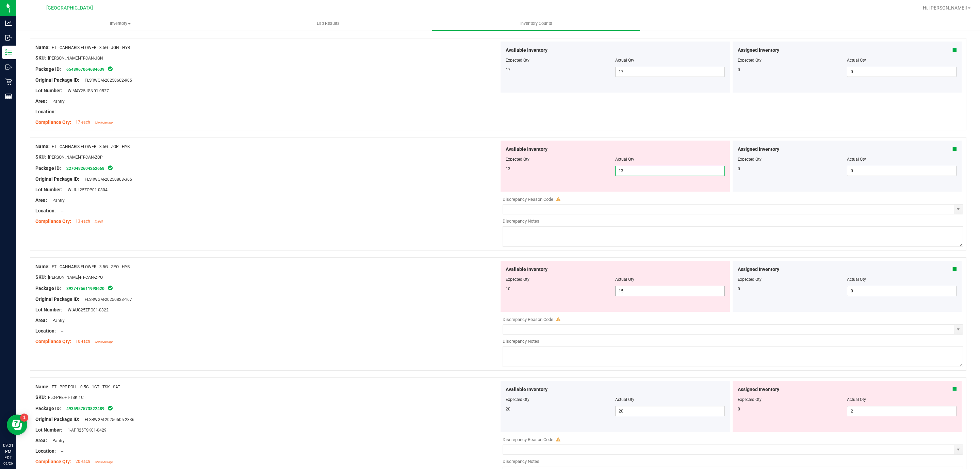
click at [649, 293] on div "Available Inventory Expected Qty Actual Qty 10 15 15" at bounding box center [731, 315] width 464 height 108
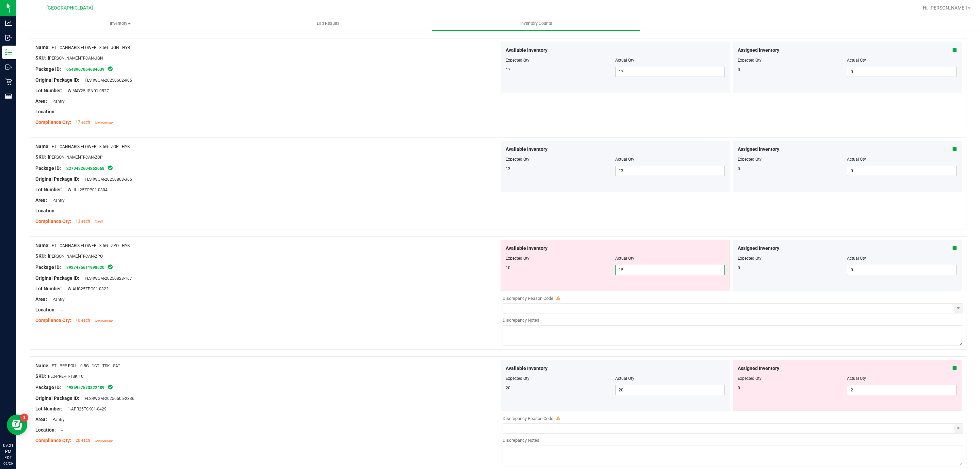
click at [634, 275] on input "15" at bounding box center [669, 270] width 109 height 10
click at [629, 273] on input "15" at bounding box center [669, 270] width 109 height 10
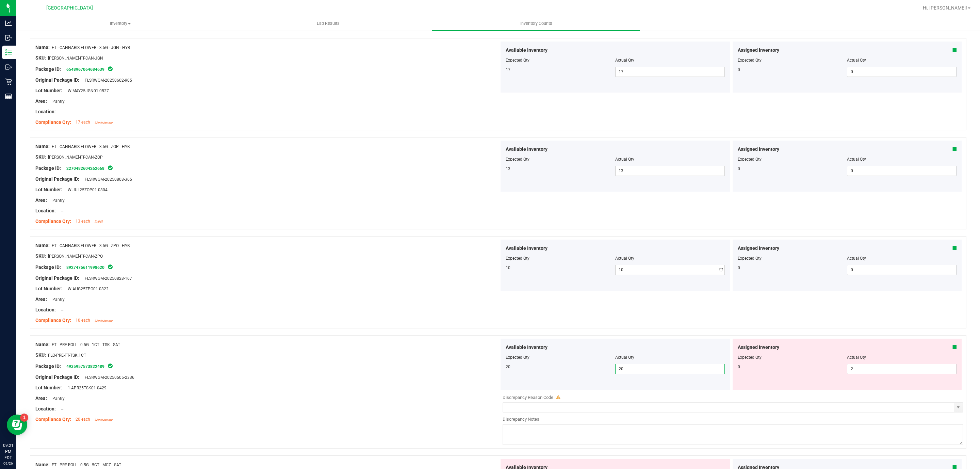
click at [662, 389] on div "Available Inventory Expected Qty Actual Qty 20 20 20" at bounding box center [614, 363] width 229 height 51
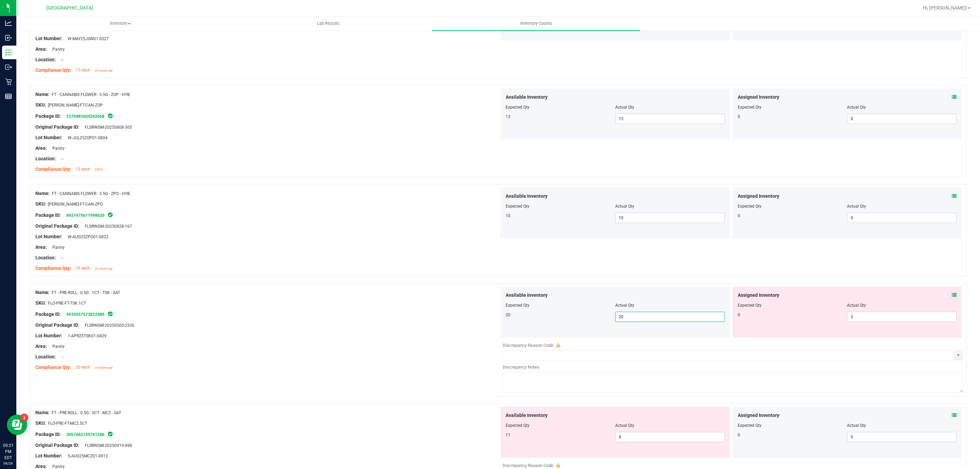
scroll to position [918, 0]
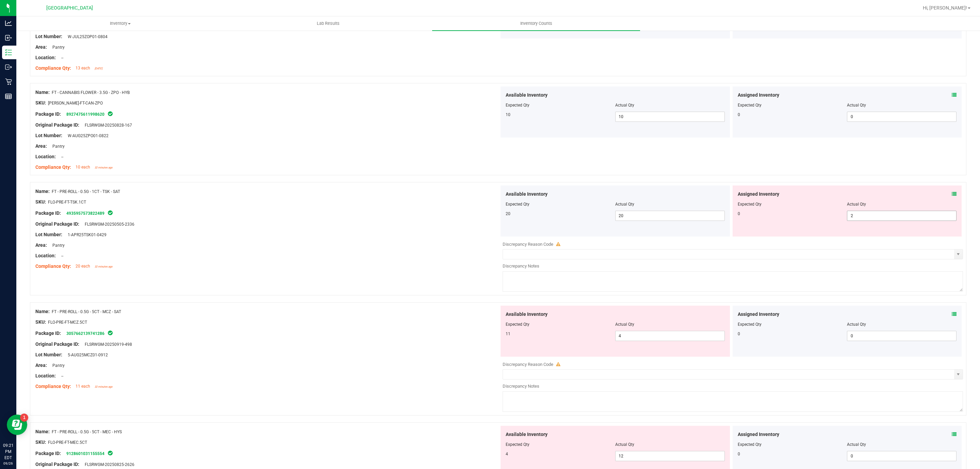
click at [879, 221] on span "2 2" at bounding box center [902, 216] width 110 height 10
click at [873, 214] on span "2 2" at bounding box center [902, 216] width 110 height 10
click at [659, 341] on div "Available Inventory Expected Qty Actual Qty 11 4 4" at bounding box center [731, 359] width 464 height 108
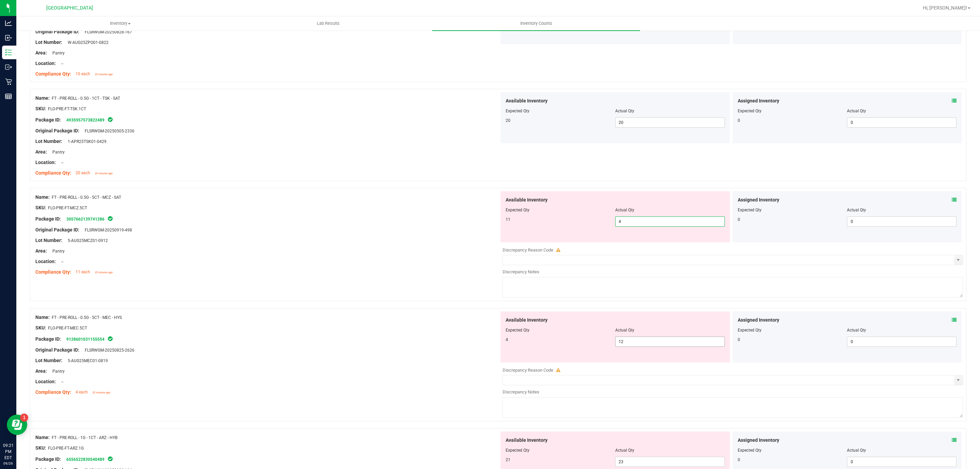
scroll to position [1020, 0]
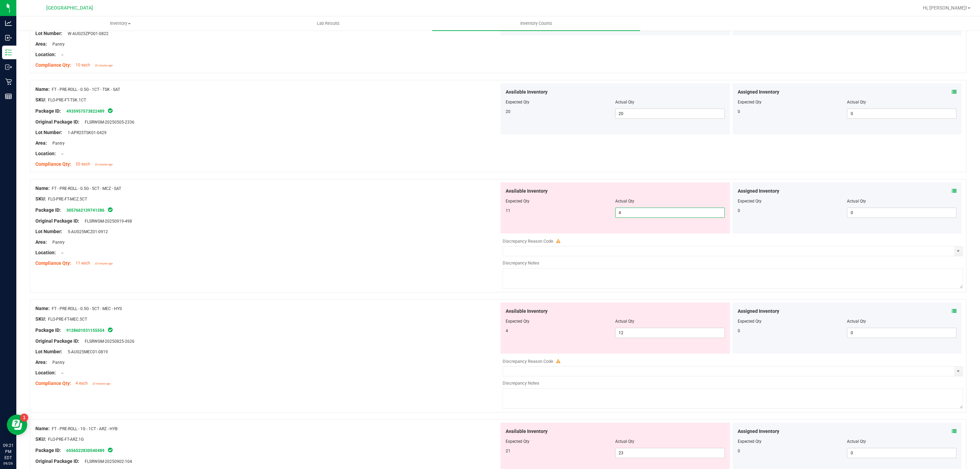
click at [631, 214] on input "4" at bounding box center [669, 213] width 109 height 10
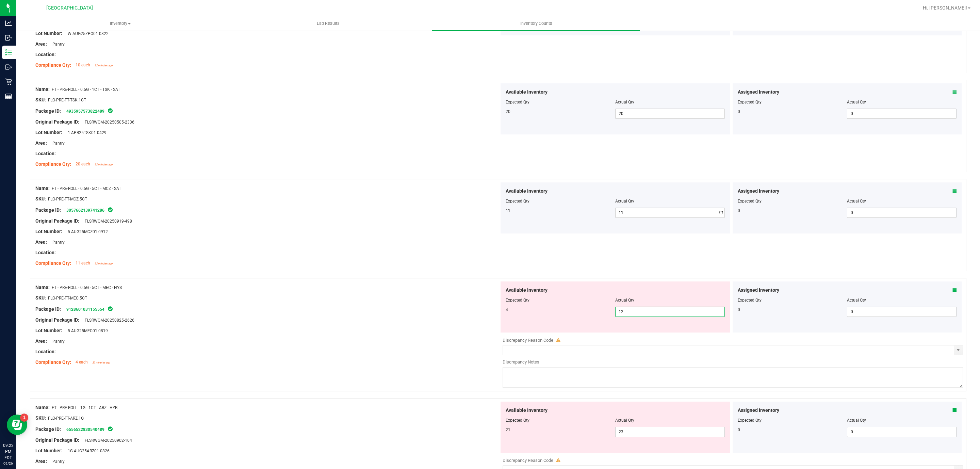
click at [636, 338] on div "Available Inventory Expected Qty Actual Qty 4 12 12" at bounding box center [731, 335] width 464 height 108
click at [393, 259] on div at bounding box center [267, 257] width 464 height 3
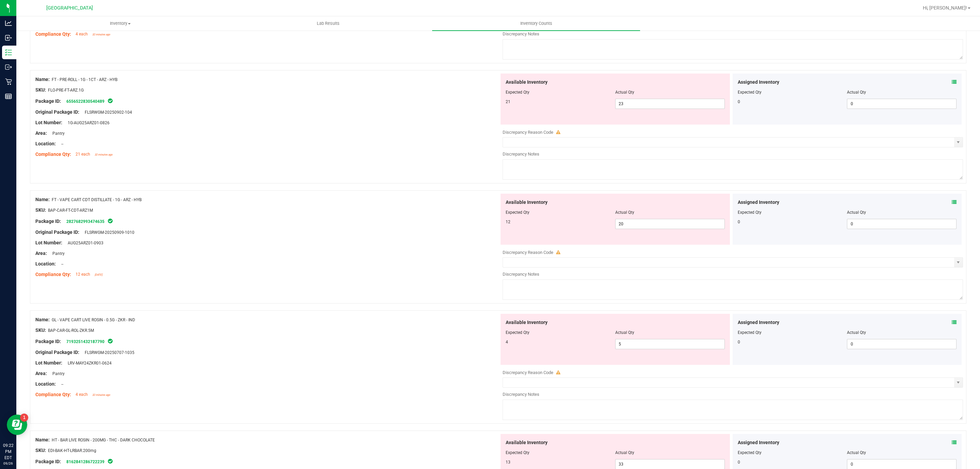
scroll to position [1327, 0]
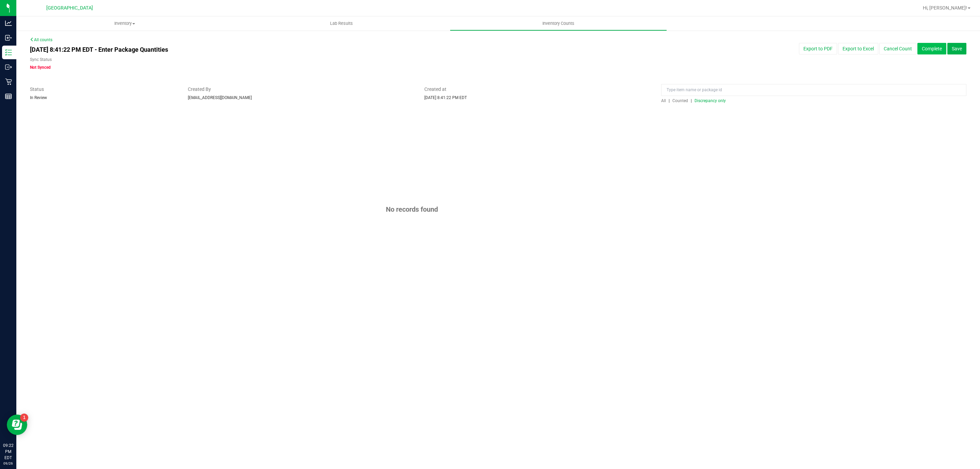
click at [932, 46] on button "Complete" at bounding box center [931, 49] width 29 height 12
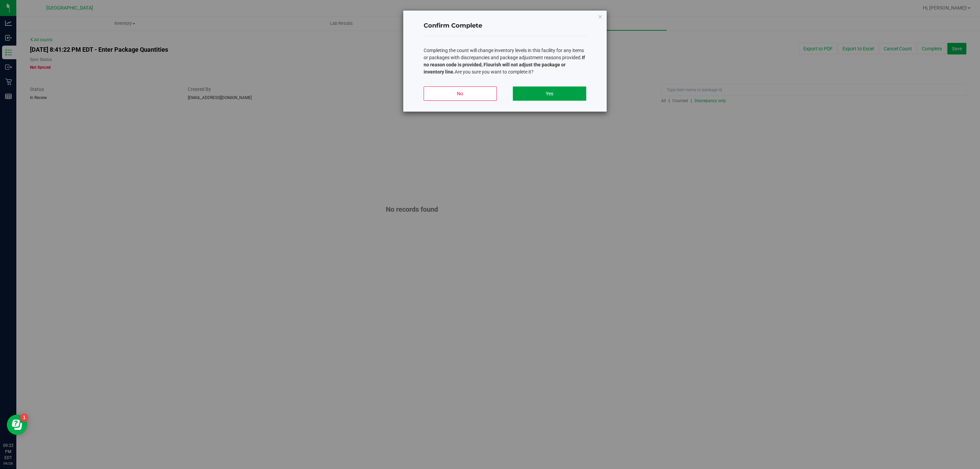
click at [523, 87] on button "Yes" at bounding box center [549, 93] width 73 height 14
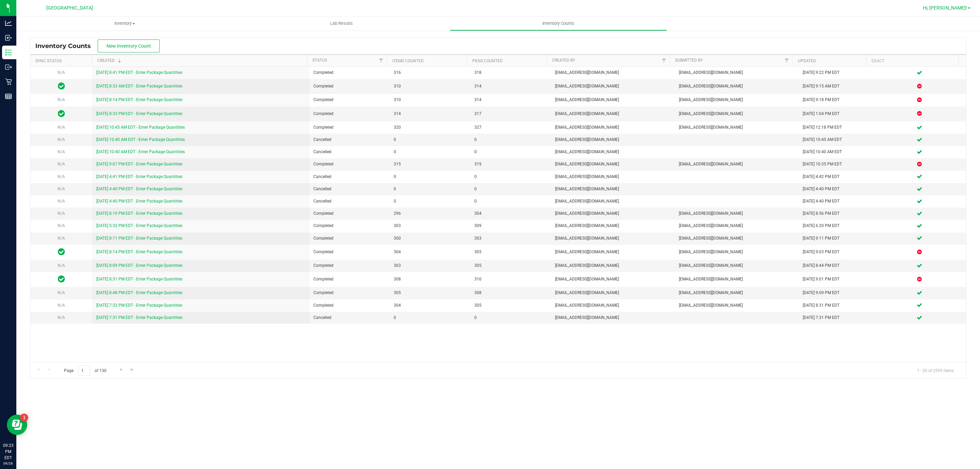
click at [955, 6] on span "Hi, [PERSON_NAME]!" at bounding box center [945, 7] width 44 height 5
click at [950, 62] on span "Sign Out" at bounding box center [944, 60] width 20 height 7
